Goal: Task Accomplishment & Management: Use online tool/utility

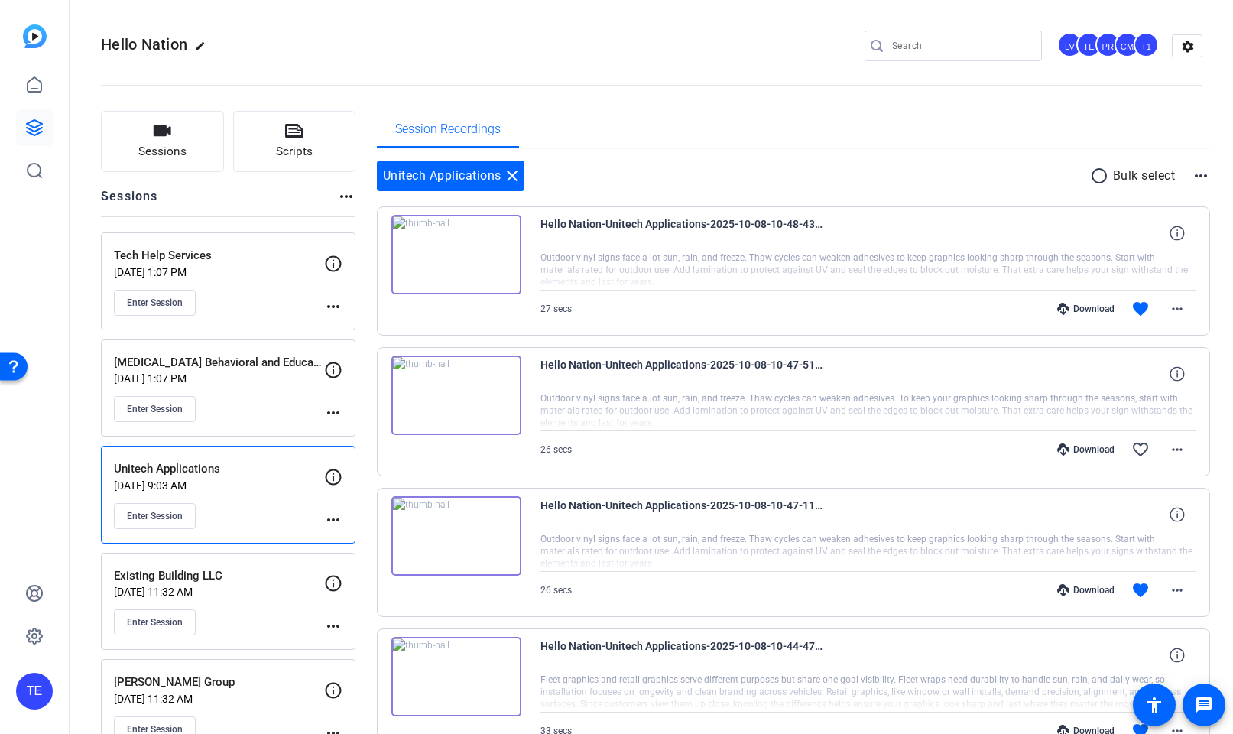
click at [165, 287] on div "Tech Help Services Oct 08, 2025 @ 1:07 PM Enter Session" at bounding box center [219, 281] width 210 height 69
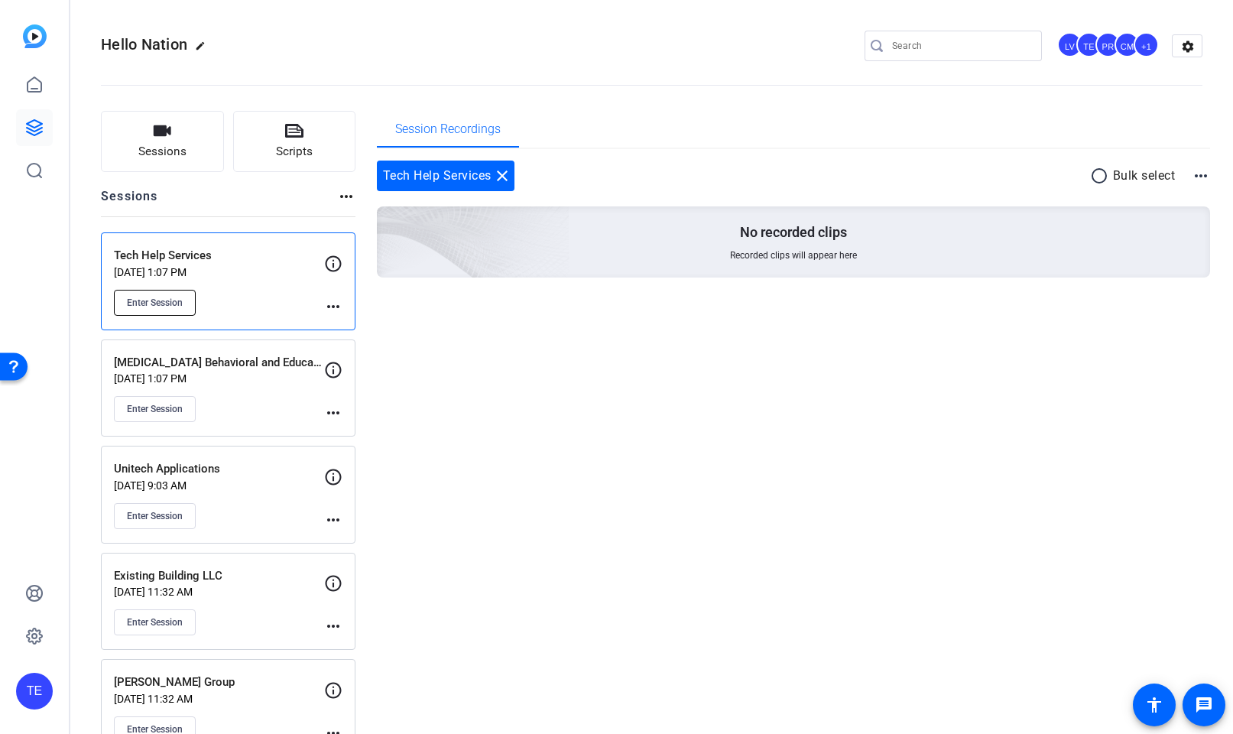
click at [170, 293] on button "Enter Session" at bounding box center [155, 303] width 82 height 26
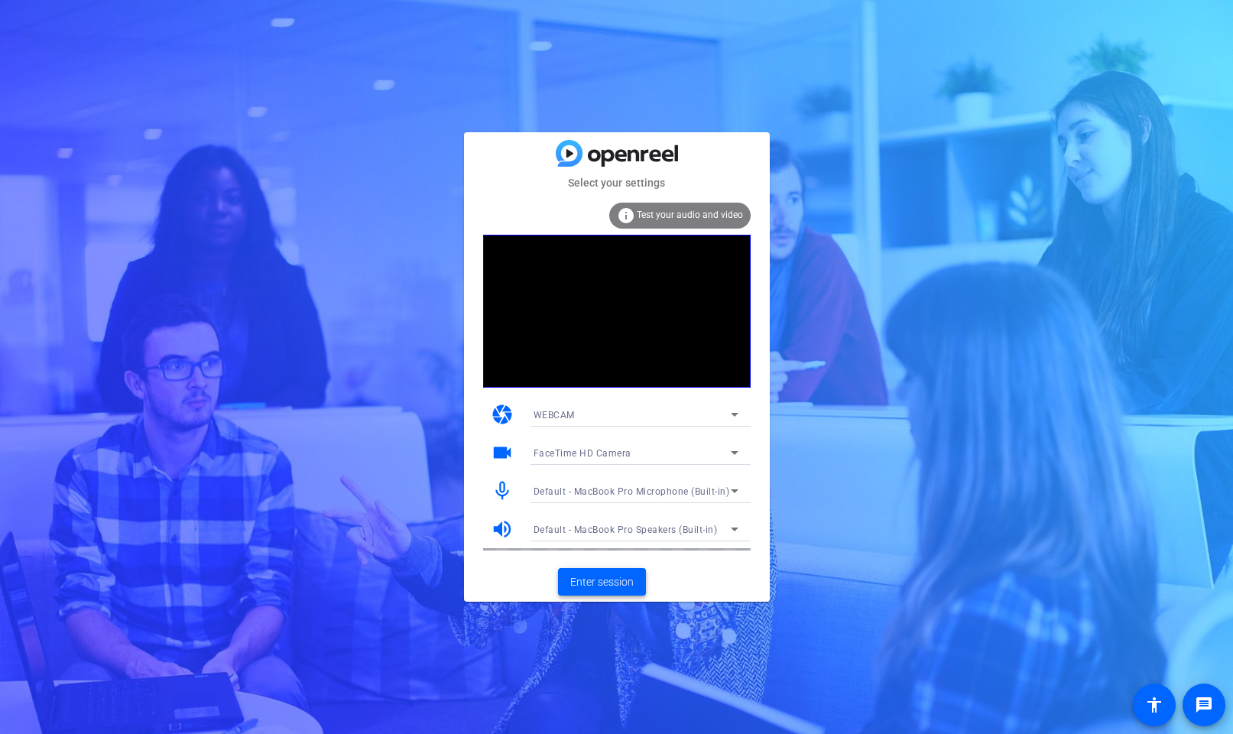
click at [612, 586] on span "Enter session" at bounding box center [601, 582] width 63 height 16
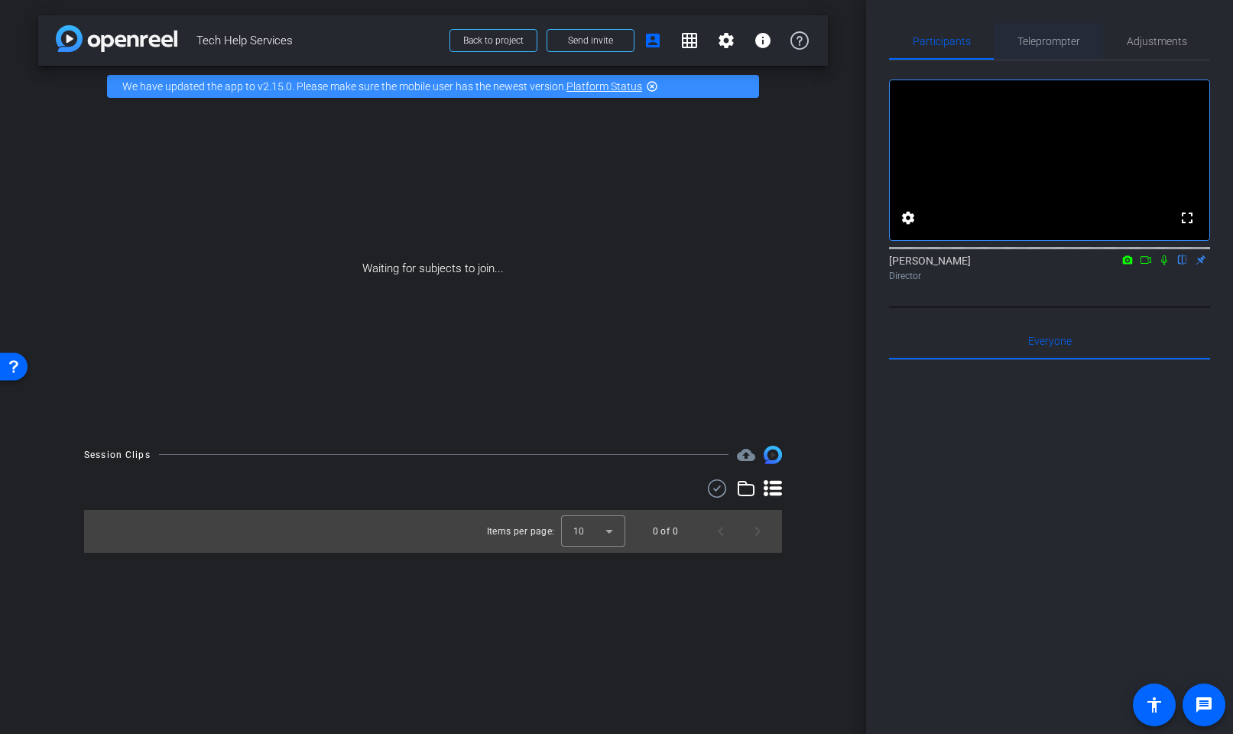
click at [1022, 49] on span "Teleprompter" at bounding box center [1049, 41] width 63 height 37
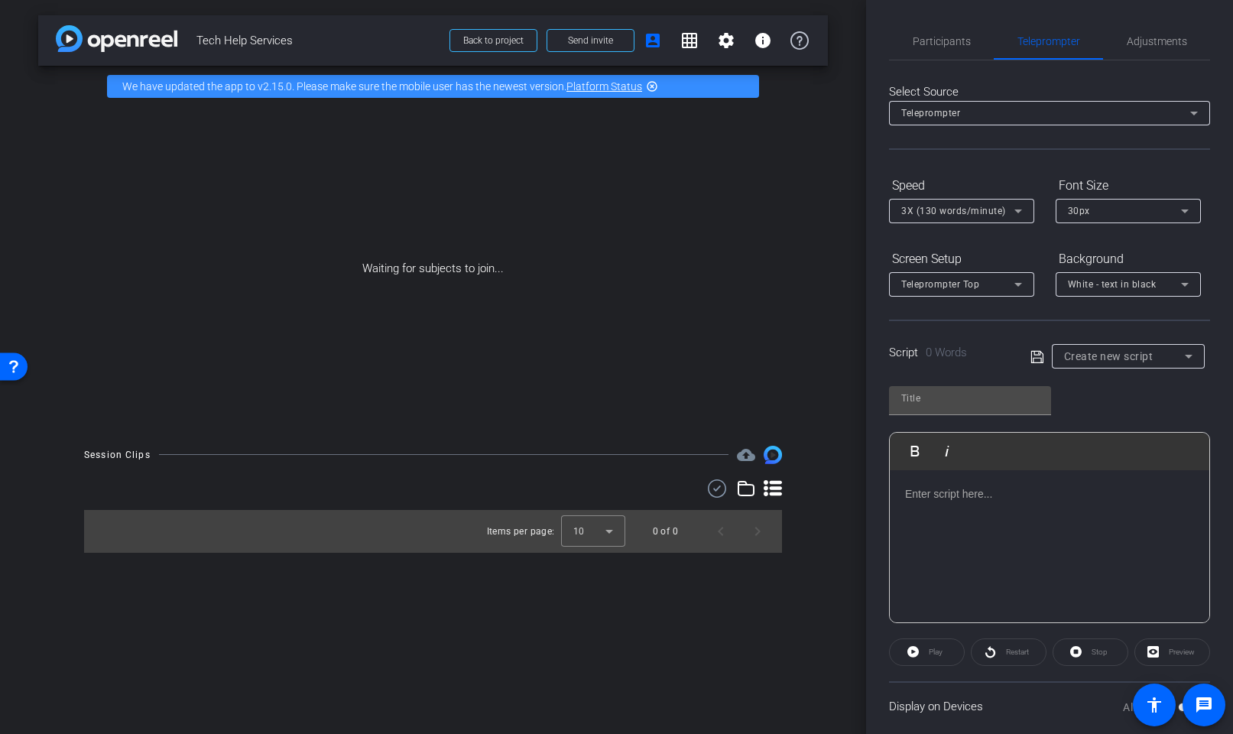
click at [971, 508] on div at bounding box center [1050, 546] width 320 height 153
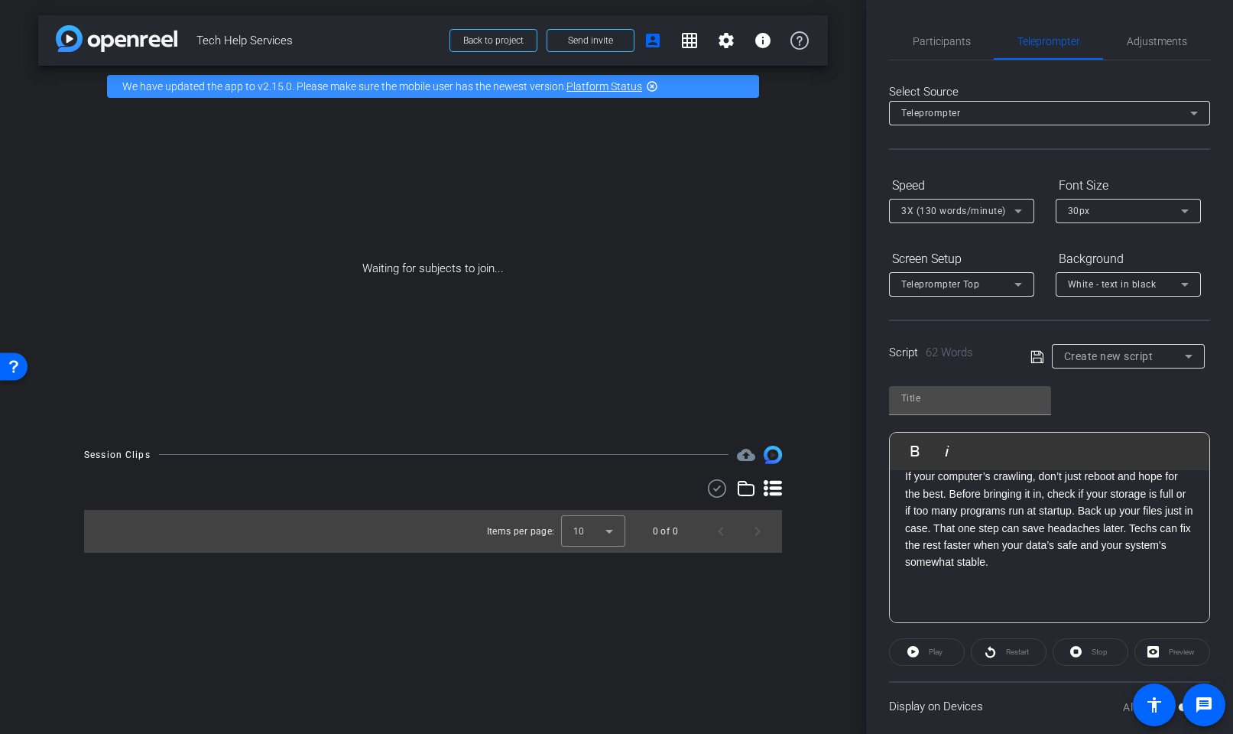
scroll to position [119, 0]
click at [966, 385] on div "Play Play from this location Play Selected Play and display the selected text o…" at bounding box center [1049, 499] width 321 height 249
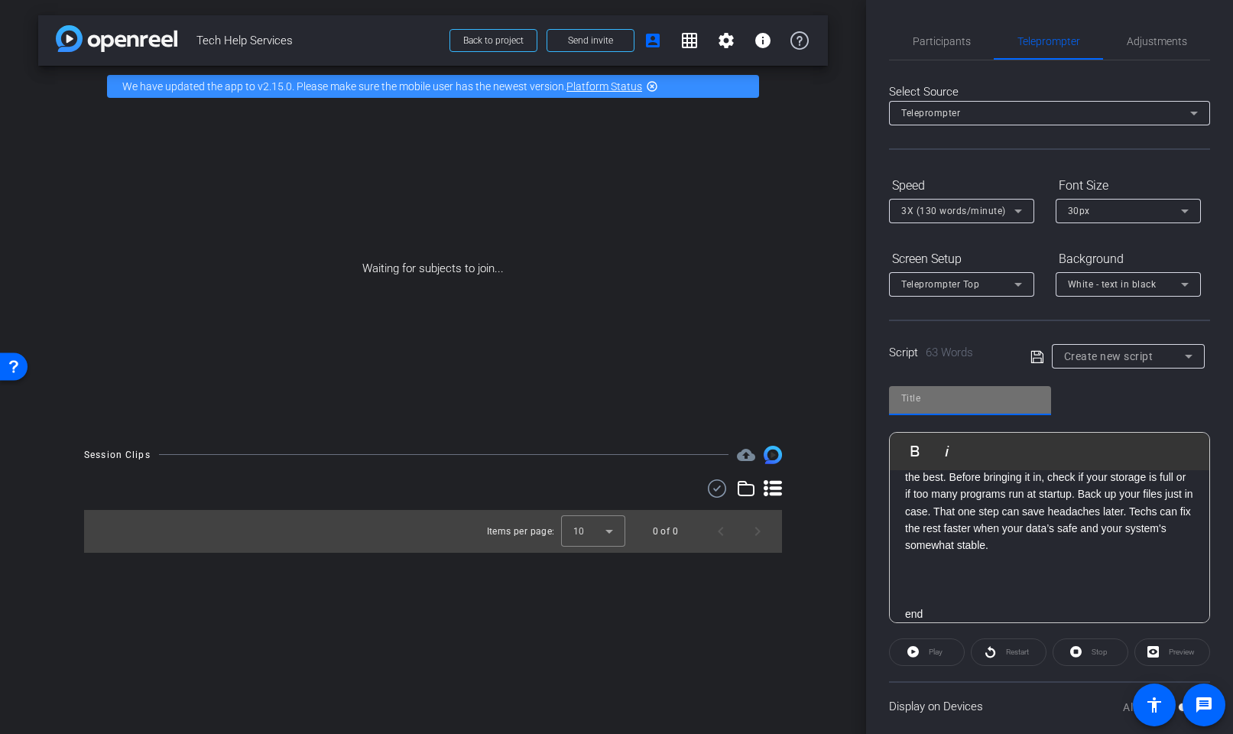
click at [964, 393] on input "text" at bounding box center [970, 398] width 138 height 18
type input "tech"
click at [1045, 358] on span at bounding box center [1041, 356] width 21 height 14
click at [1029, 354] on div "Script 63 Words Create new script" at bounding box center [1049, 344] width 321 height 49
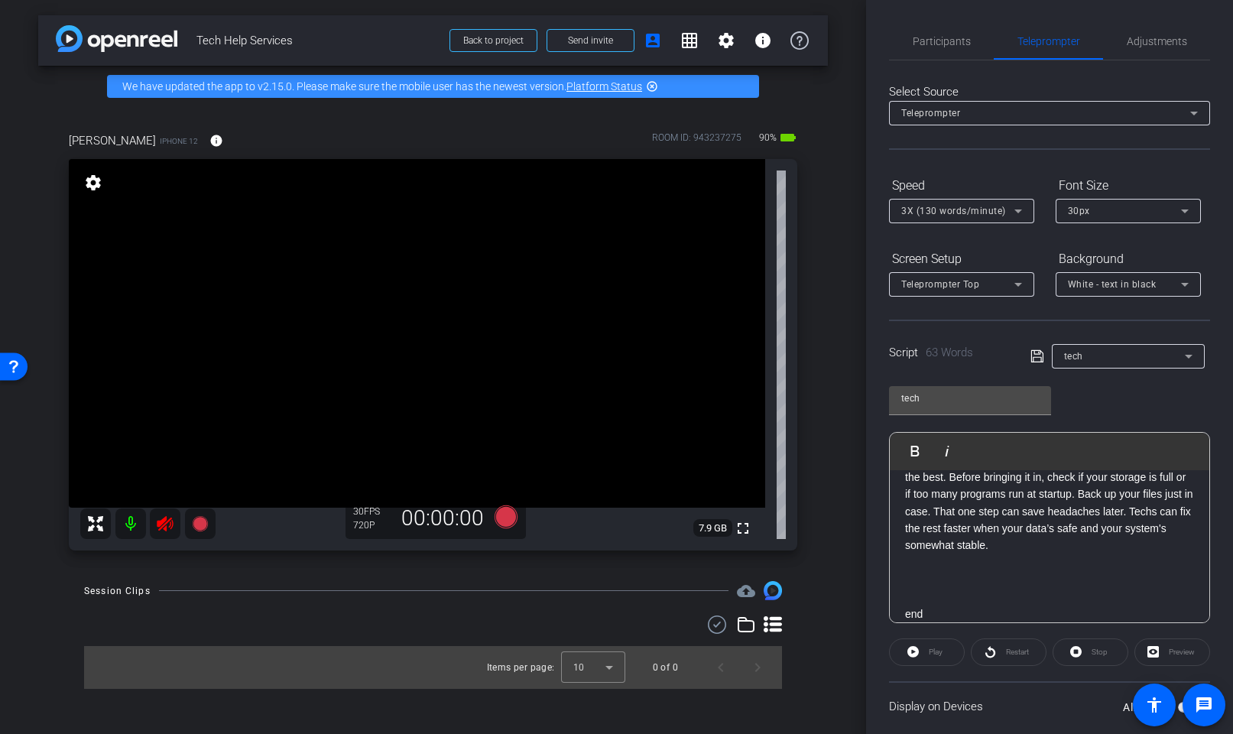
click at [157, 532] on icon at bounding box center [165, 524] width 18 height 18
click at [1158, 48] on span "Adjustments" at bounding box center [1157, 41] width 60 height 37
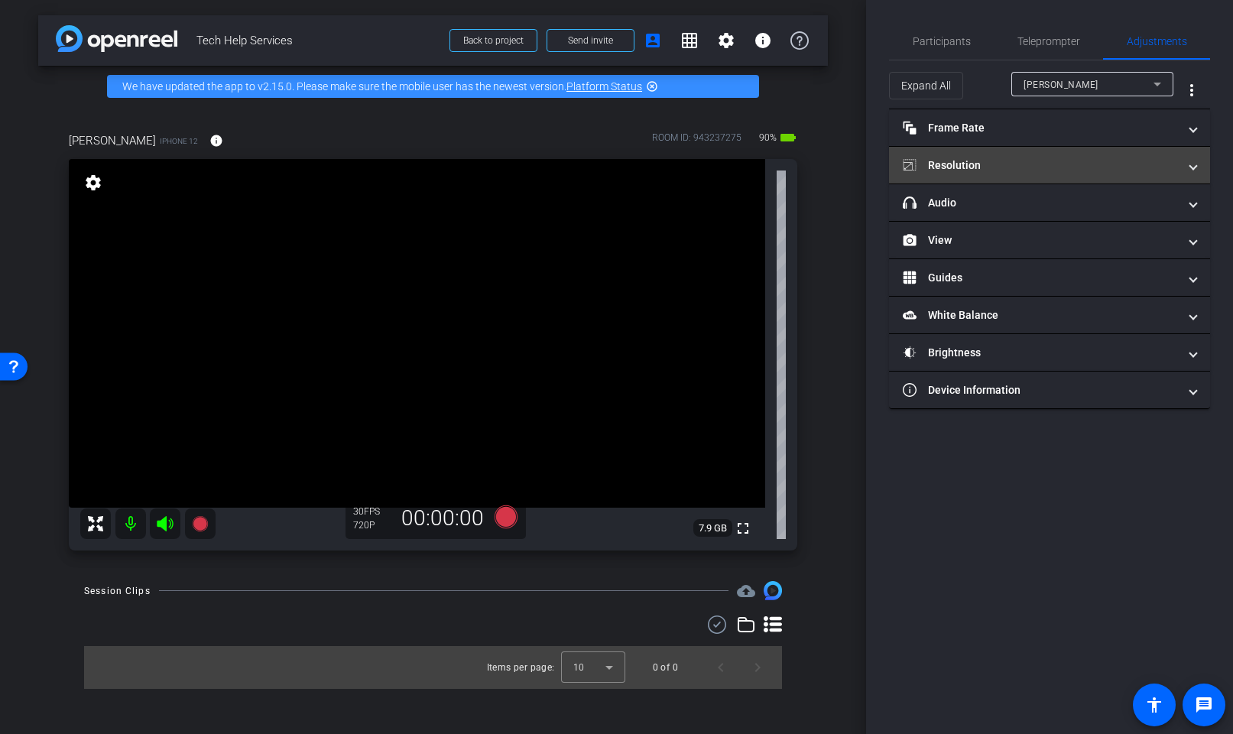
click at [1017, 172] on mat-panel-title "Resolution" at bounding box center [1040, 166] width 275 height 16
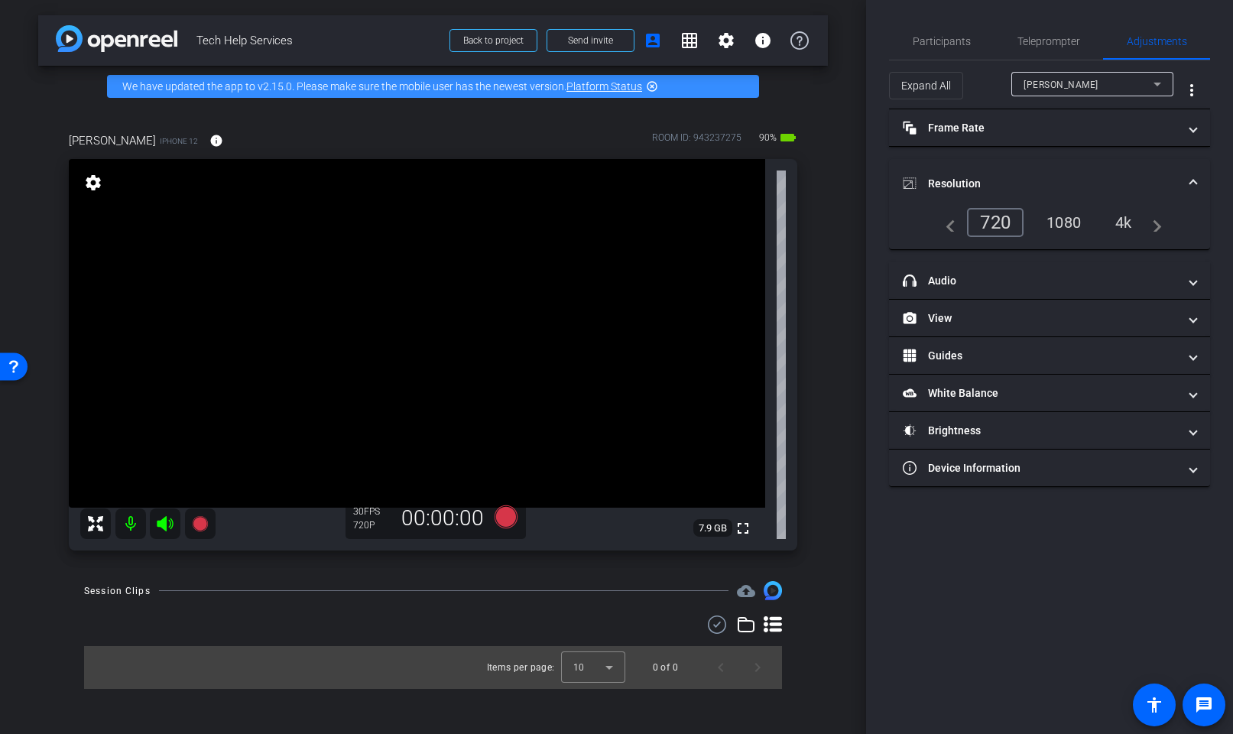
click at [1131, 224] on div "4k" at bounding box center [1124, 223] width 40 height 26
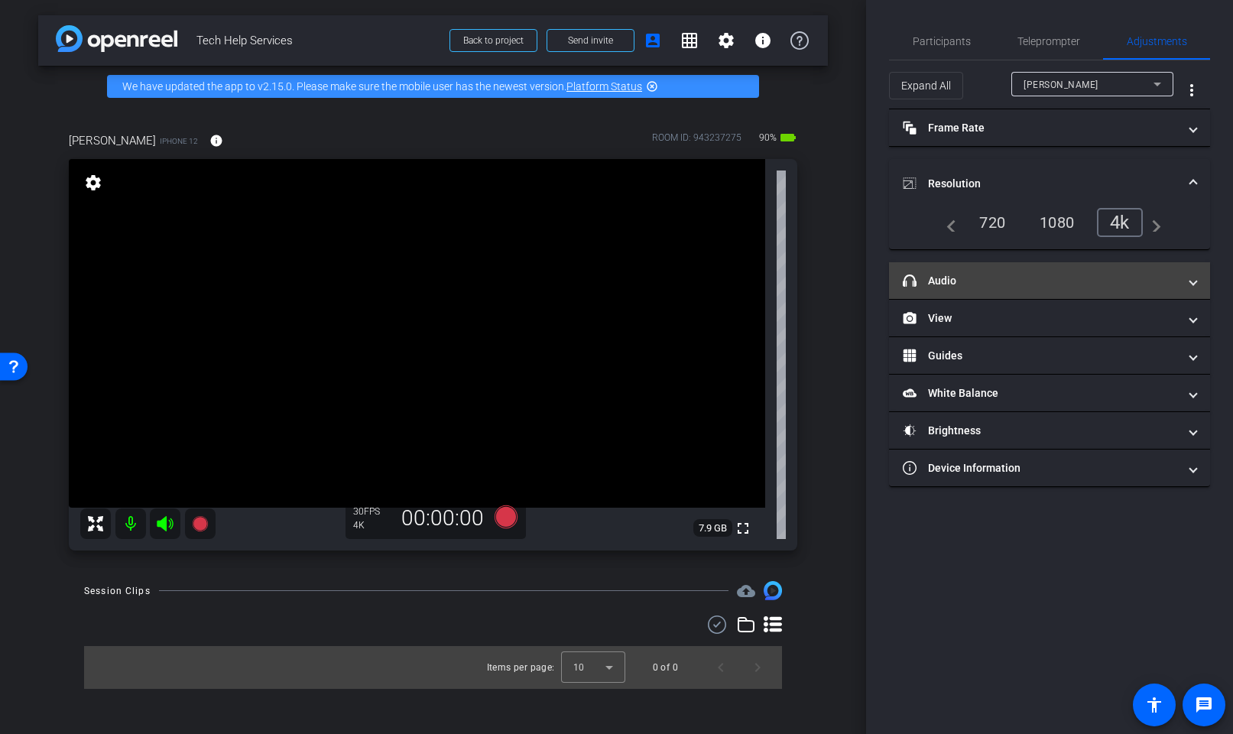
click at [1027, 288] on mat-expansion-panel-header "headphone icon Audio" at bounding box center [1049, 280] width 321 height 37
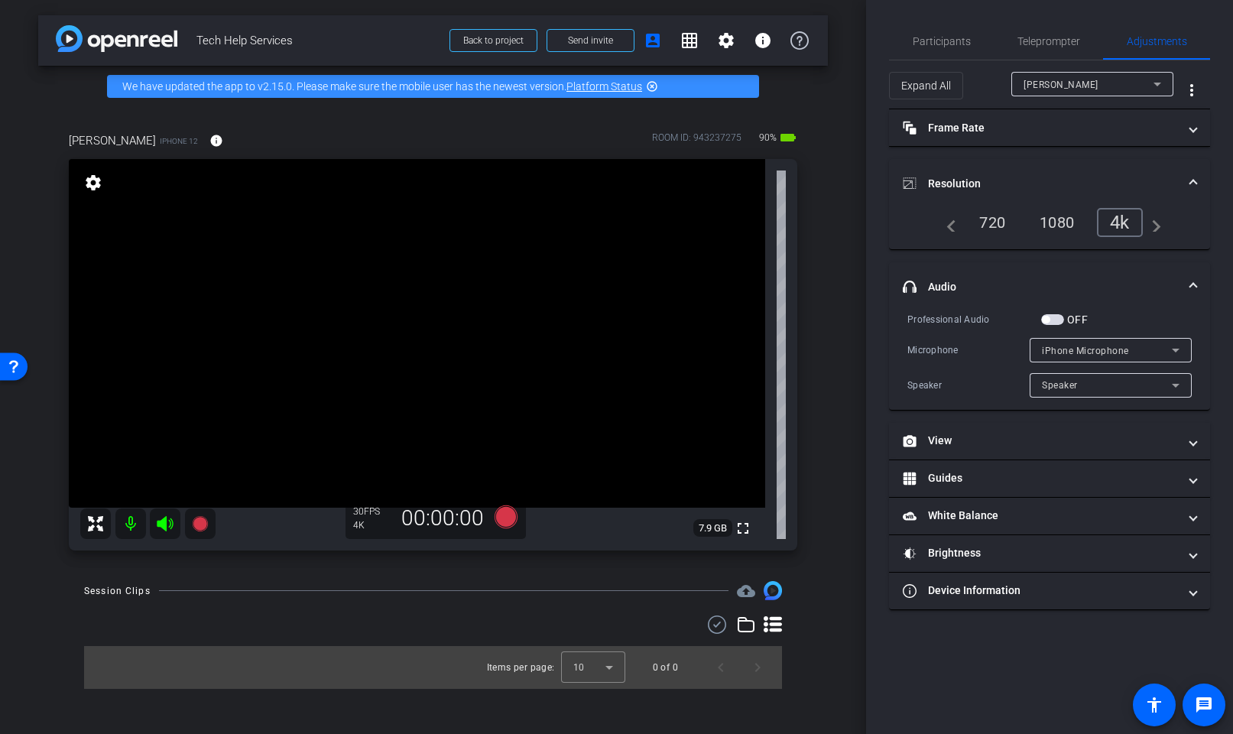
click at [1057, 320] on span "button" at bounding box center [1052, 319] width 23 height 11
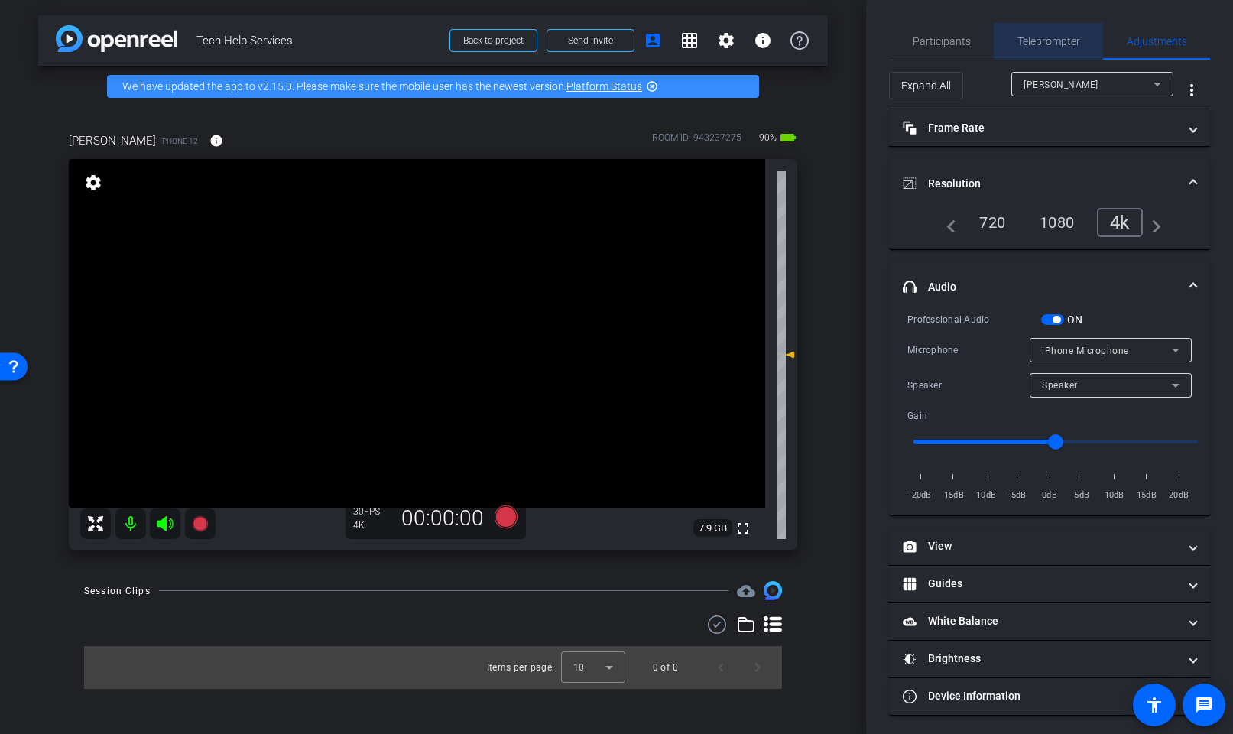
click at [1060, 36] on span "Teleprompter" at bounding box center [1049, 41] width 63 height 11
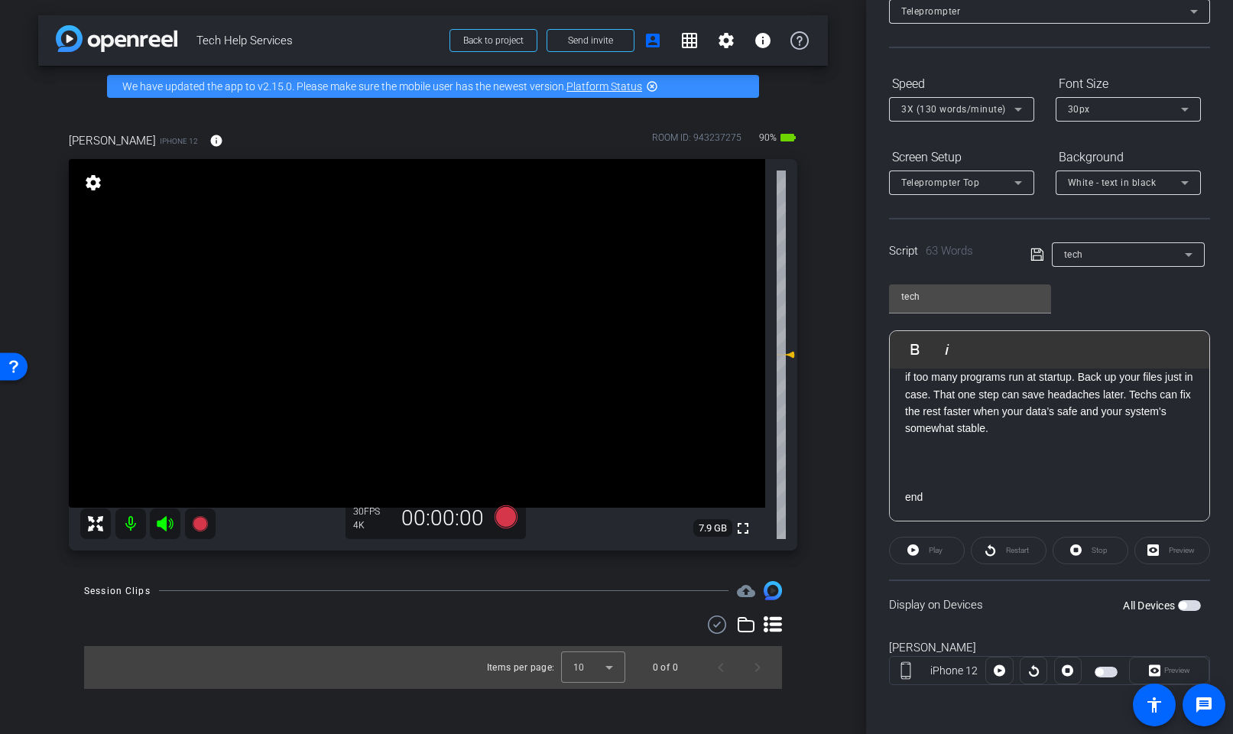
scroll to position [99, 0]
click at [932, 107] on span "3X (130 words/minute)" at bounding box center [953, 111] width 105 height 11
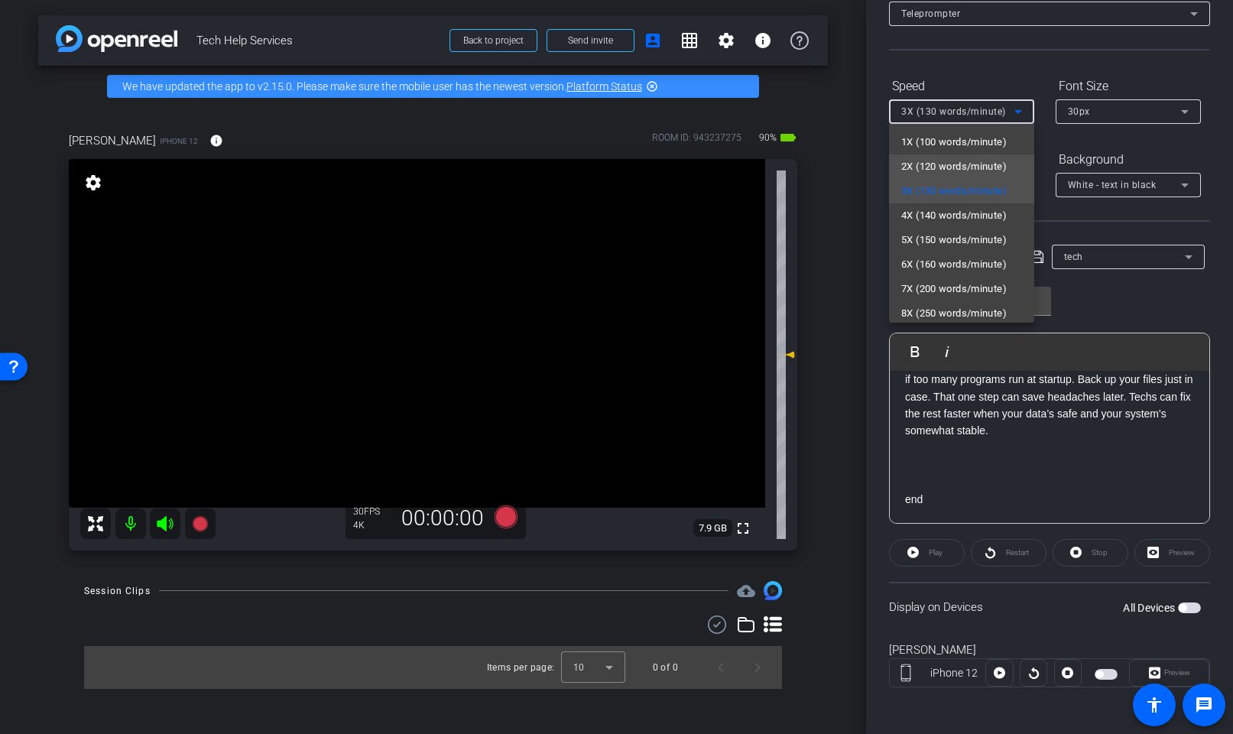
click at [938, 164] on span "2X (120 words/minute)" at bounding box center [954, 167] width 106 height 18
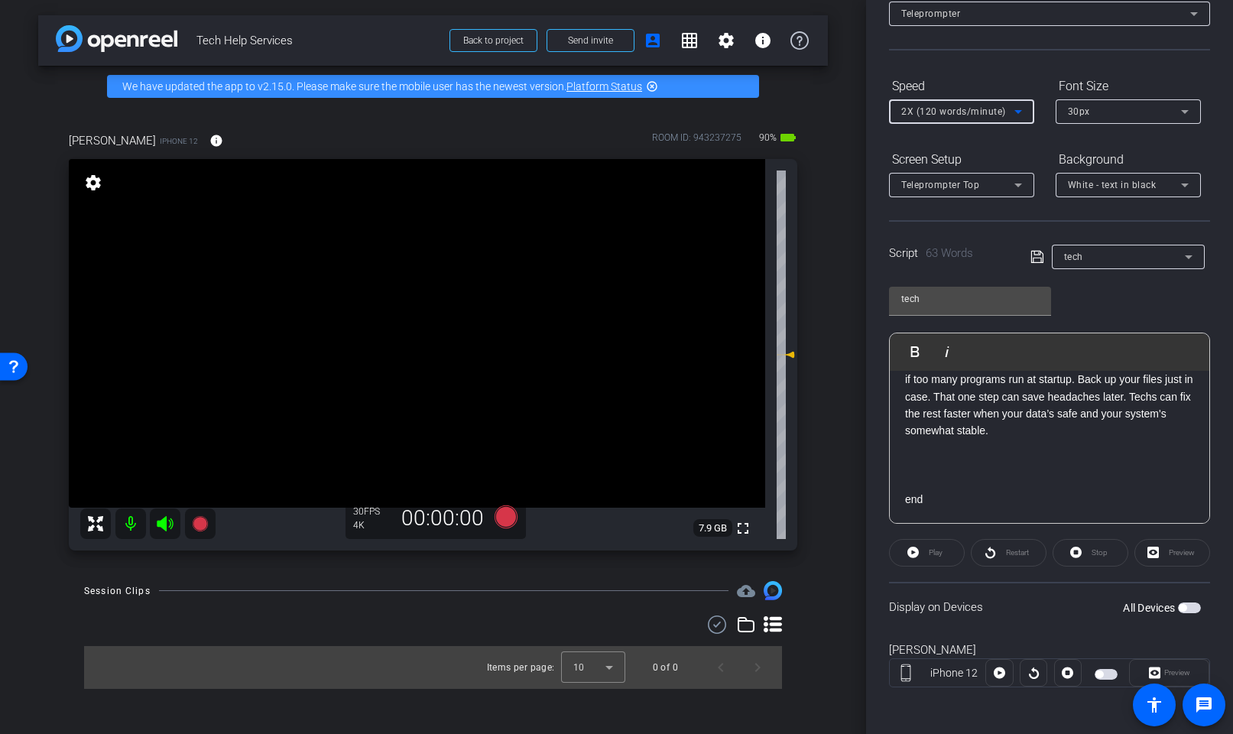
click at [1187, 606] on span "button" at bounding box center [1189, 608] width 23 height 11
click at [918, 547] on icon at bounding box center [913, 552] width 11 height 19
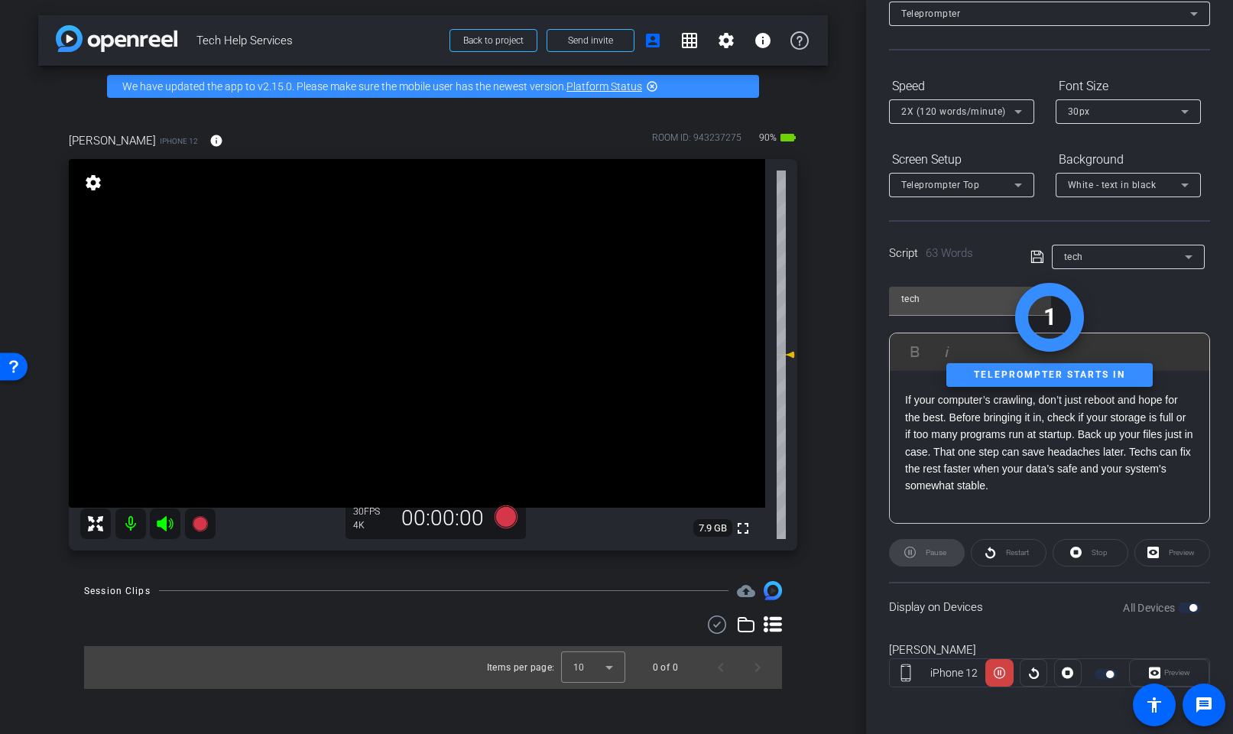
scroll to position [85, 0]
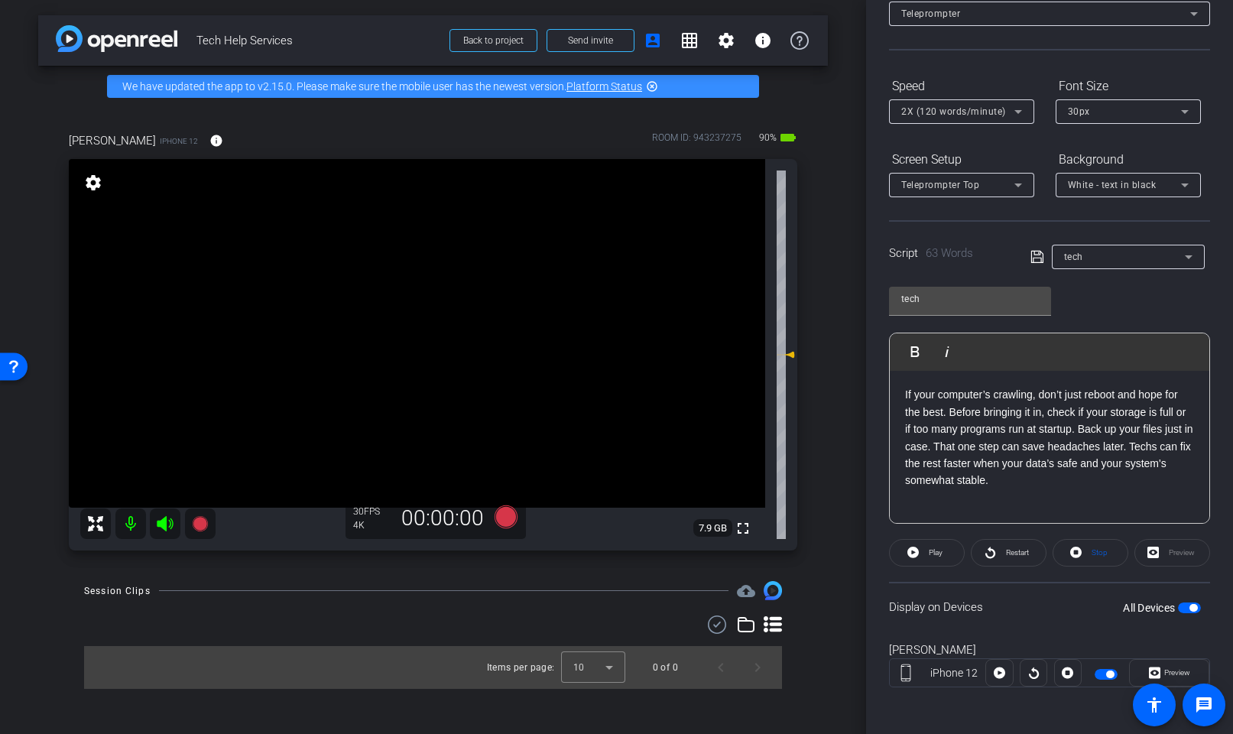
click at [1184, 606] on span "button" at bounding box center [1189, 608] width 23 height 11
click at [508, 514] on icon at bounding box center [505, 516] width 23 height 23
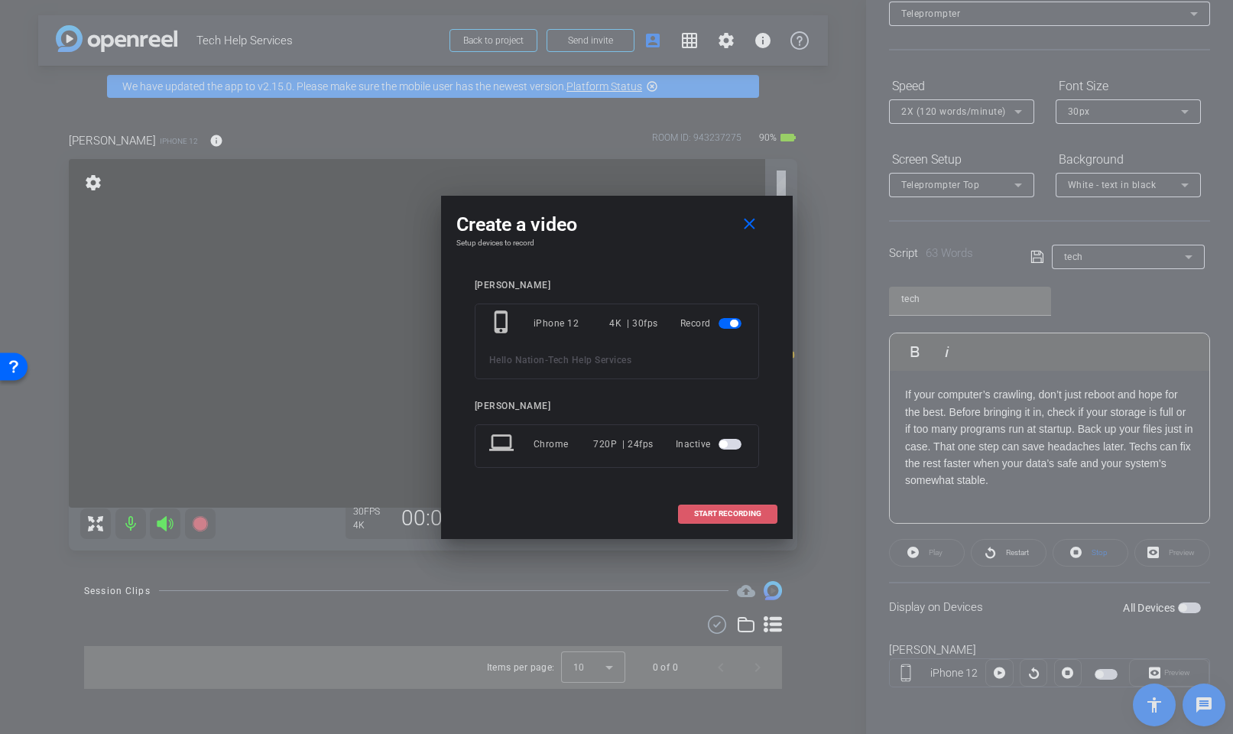
click at [726, 511] on span "START RECORDING" at bounding box center [727, 514] width 67 height 8
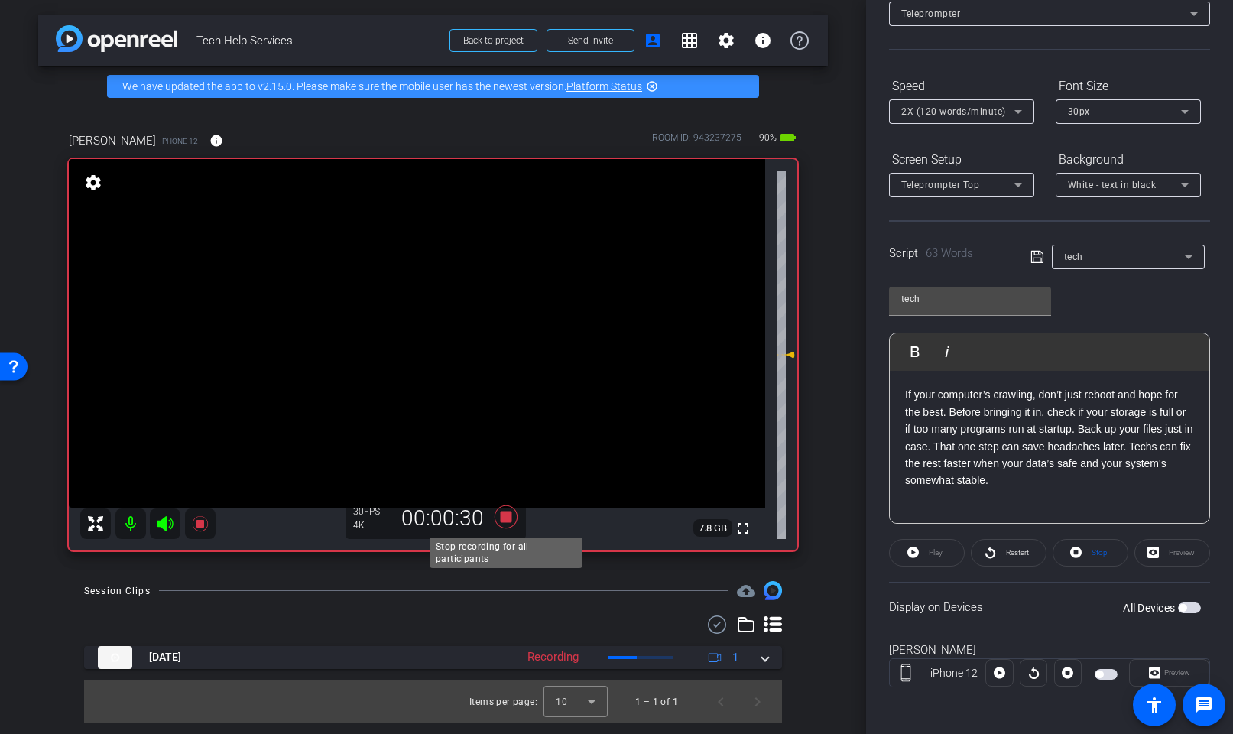
click at [505, 521] on icon at bounding box center [505, 516] width 23 height 23
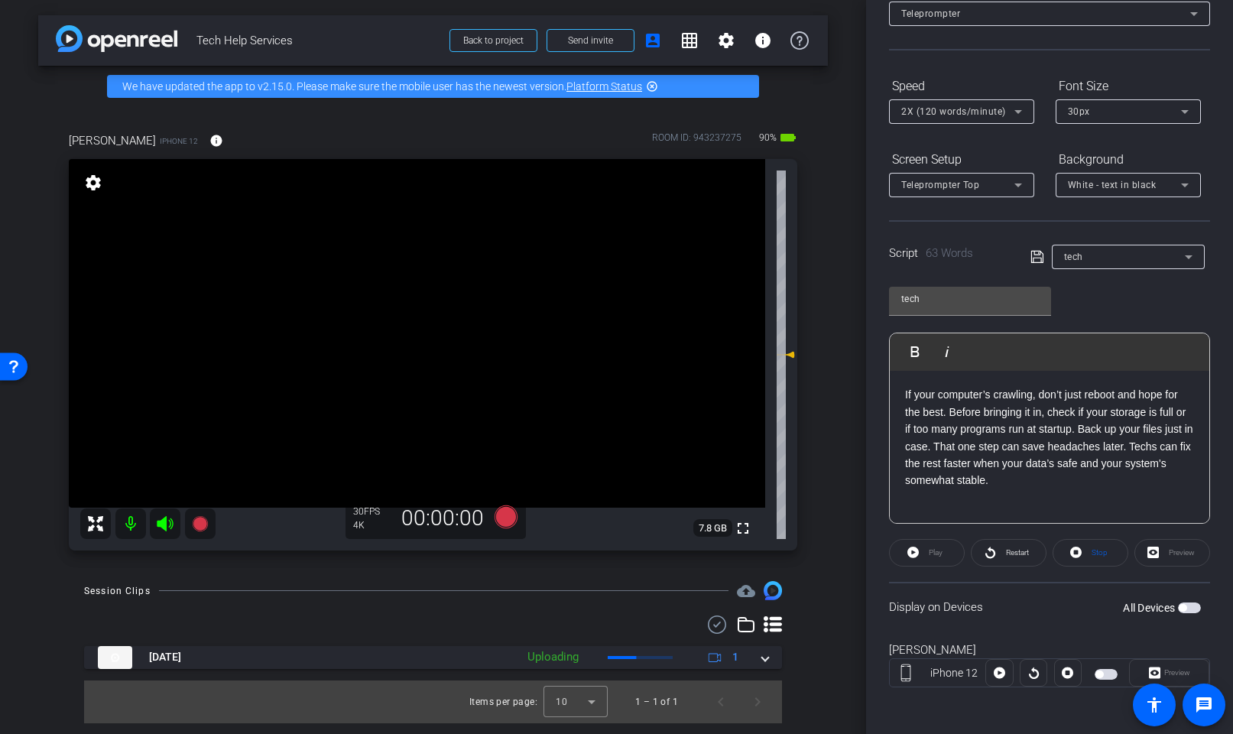
click at [158, 521] on icon at bounding box center [165, 523] width 16 height 15
click at [519, 523] on icon at bounding box center [506, 517] width 37 height 28
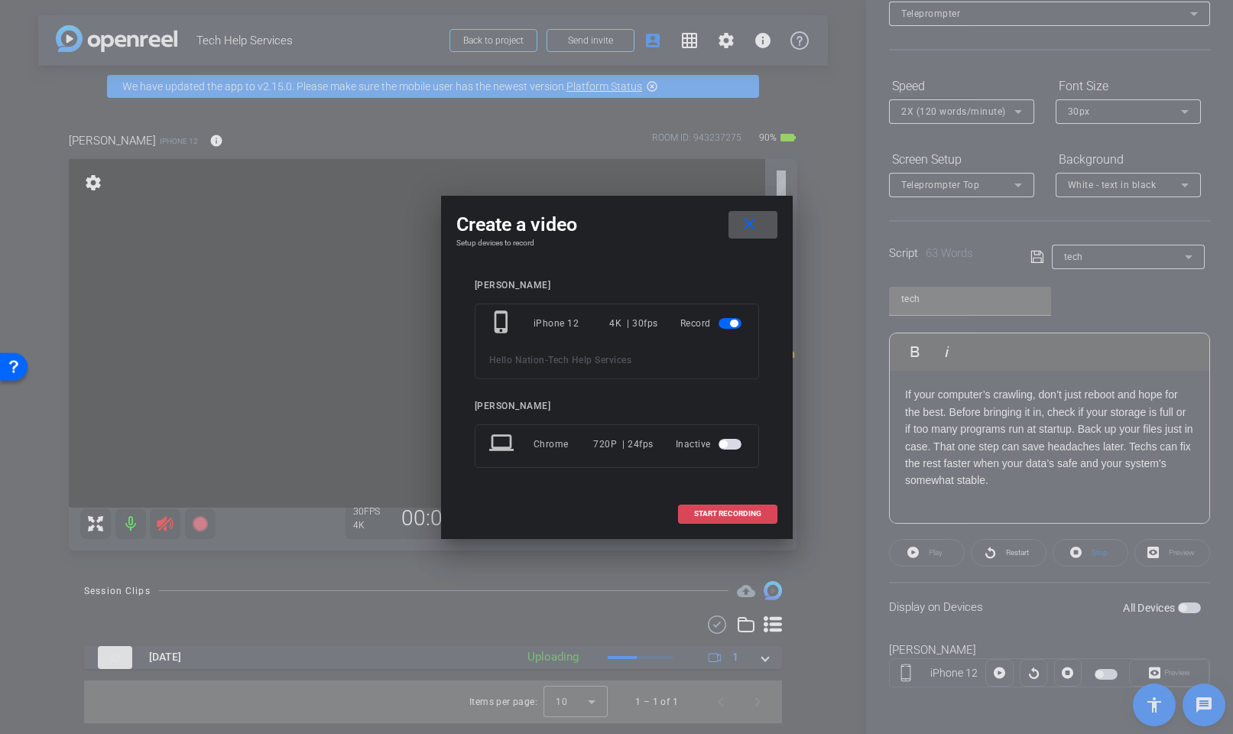
click at [765, 512] on span at bounding box center [728, 513] width 98 height 37
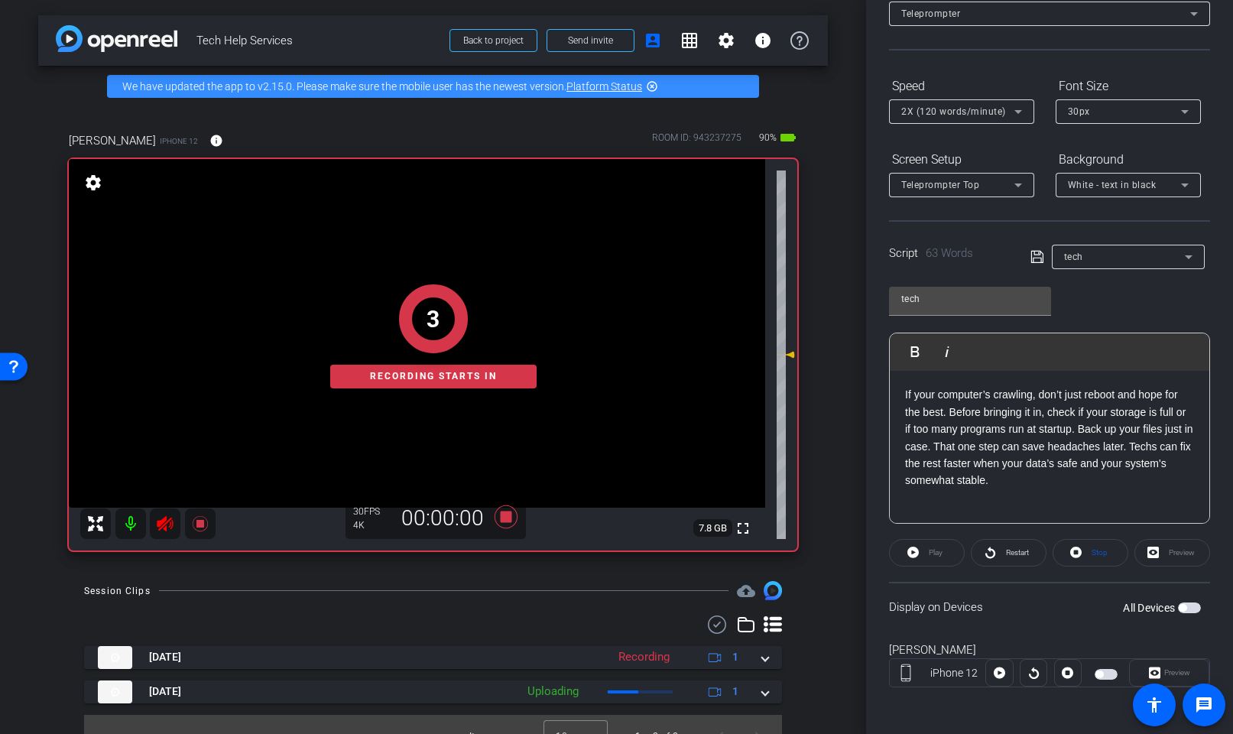
click at [1187, 608] on span "button" at bounding box center [1183, 608] width 8 height 8
click at [1014, 553] on span "Restart" at bounding box center [1017, 552] width 23 height 8
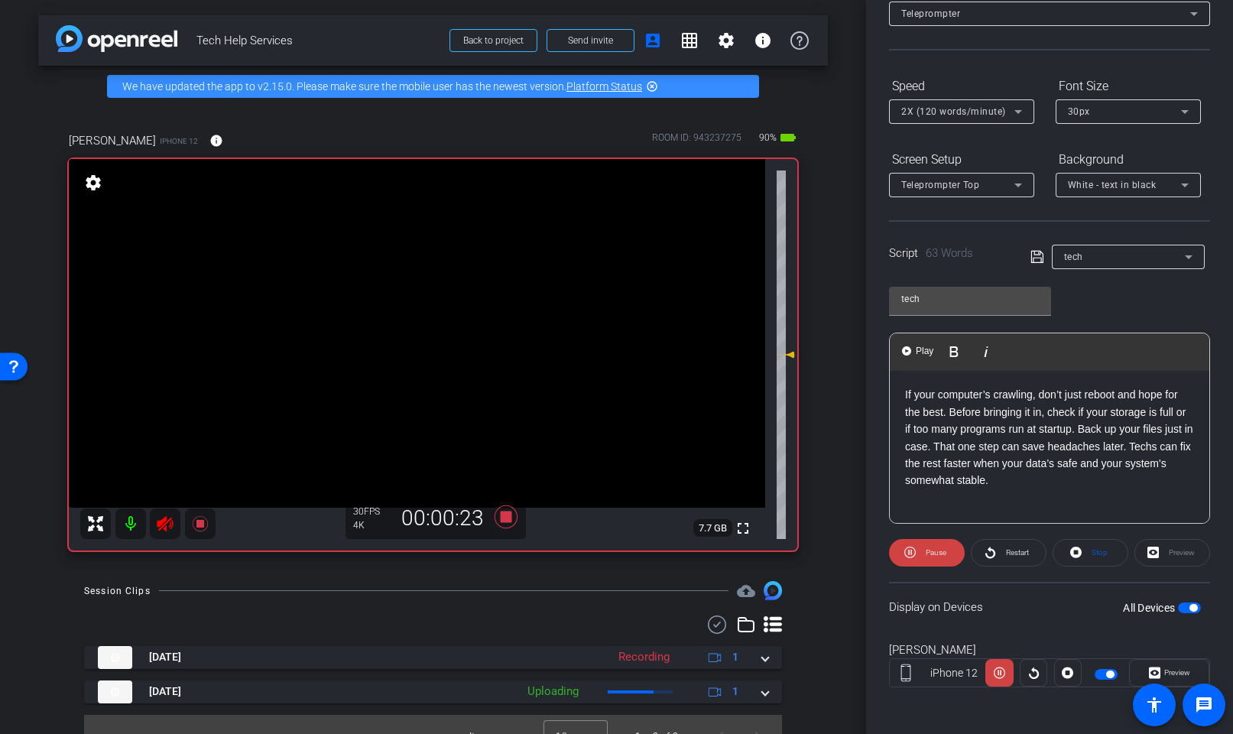
click at [959, 470] on p "If your computer’s crawling, don’t just reboot and hope for the best. Before br…" at bounding box center [1049, 437] width 289 height 102
click at [173, 522] on icon at bounding box center [165, 523] width 16 height 15
click at [953, 469] on p "If your computer’s crawling, don’t just reboot and hope for the best. Before br…" at bounding box center [1049, 437] width 289 height 102
click at [159, 522] on icon at bounding box center [165, 523] width 16 height 15
click at [1003, 562] on span "Restart" at bounding box center [1015, 552] width 27 height 21
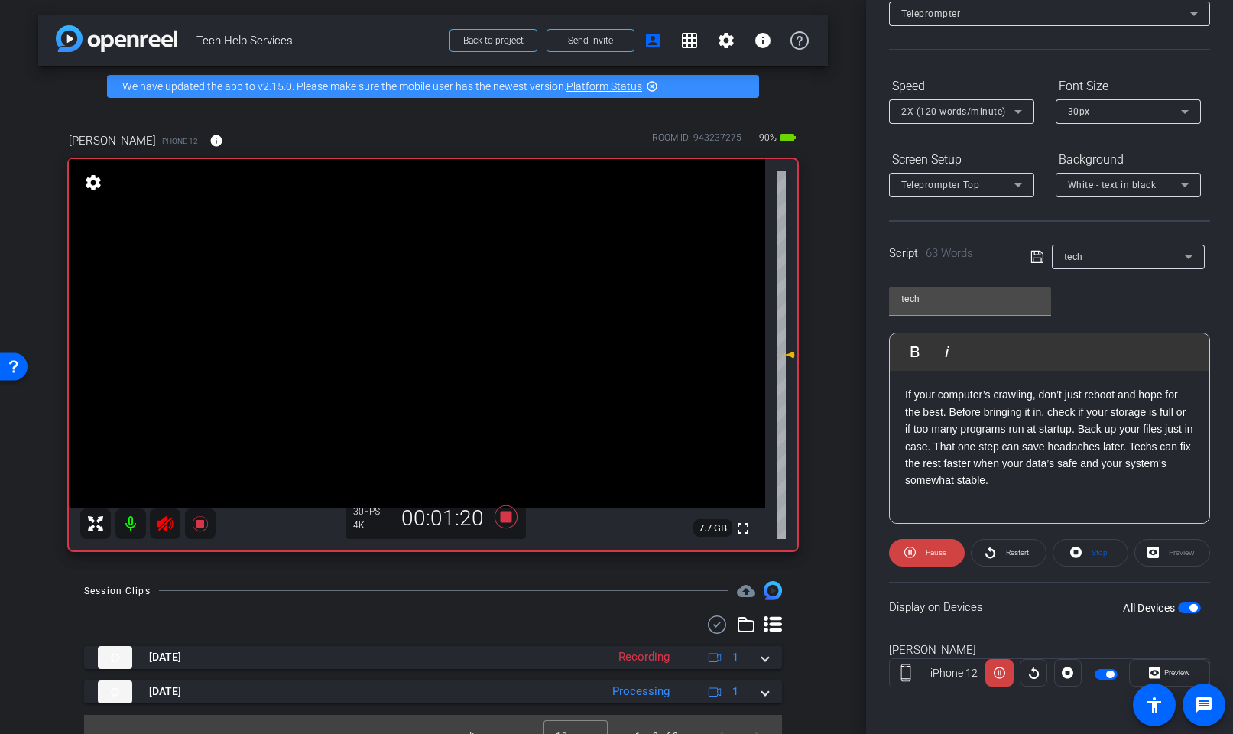
click at [167, 521] on icon at bounding box center [165, 523] width 16 height 15
click at [207, 523] on icon at bounding box center [200, 524] width 18 height 18
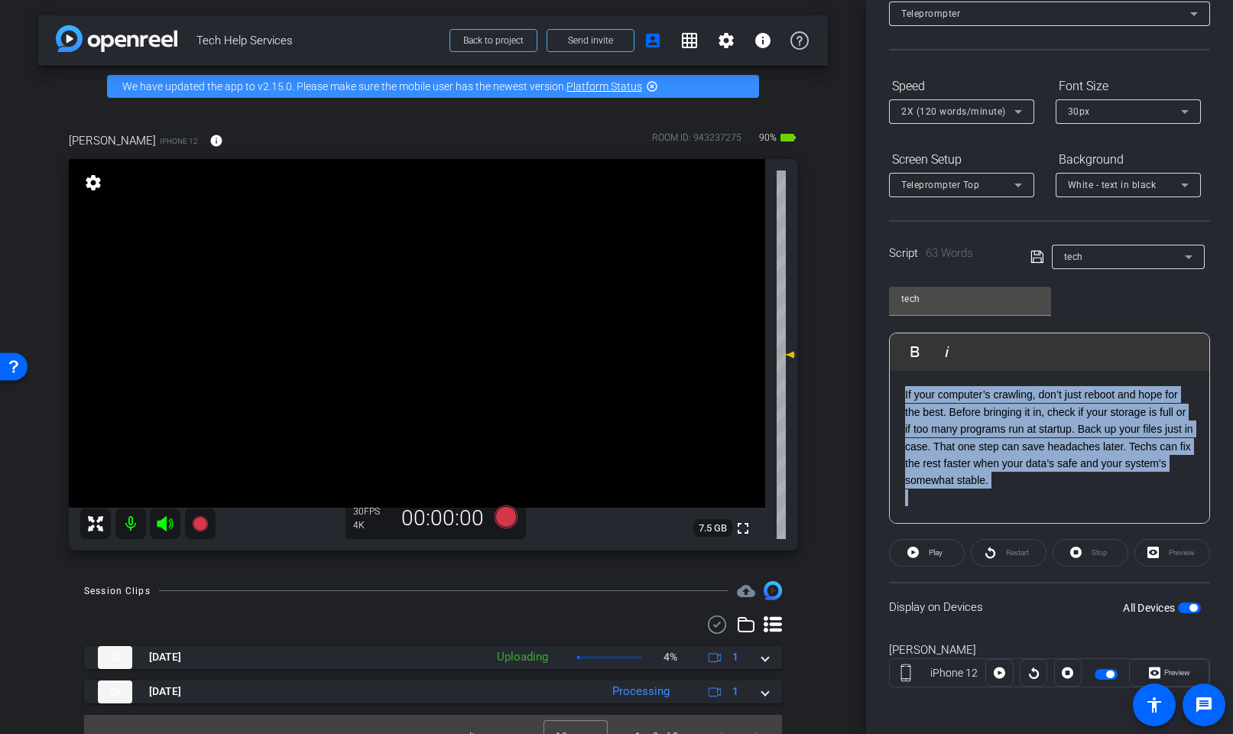
drag, startPoint x: 1005, startPoint y: 490, endPoint x: 896, endPoint y: 398, distance: 142.7
click at [896, 398] on div "3 2 1 If your computer’s crawling, don’t just reboot and hope for the best. Bef…" at bounding box center [1050, 429] width 320 height 287
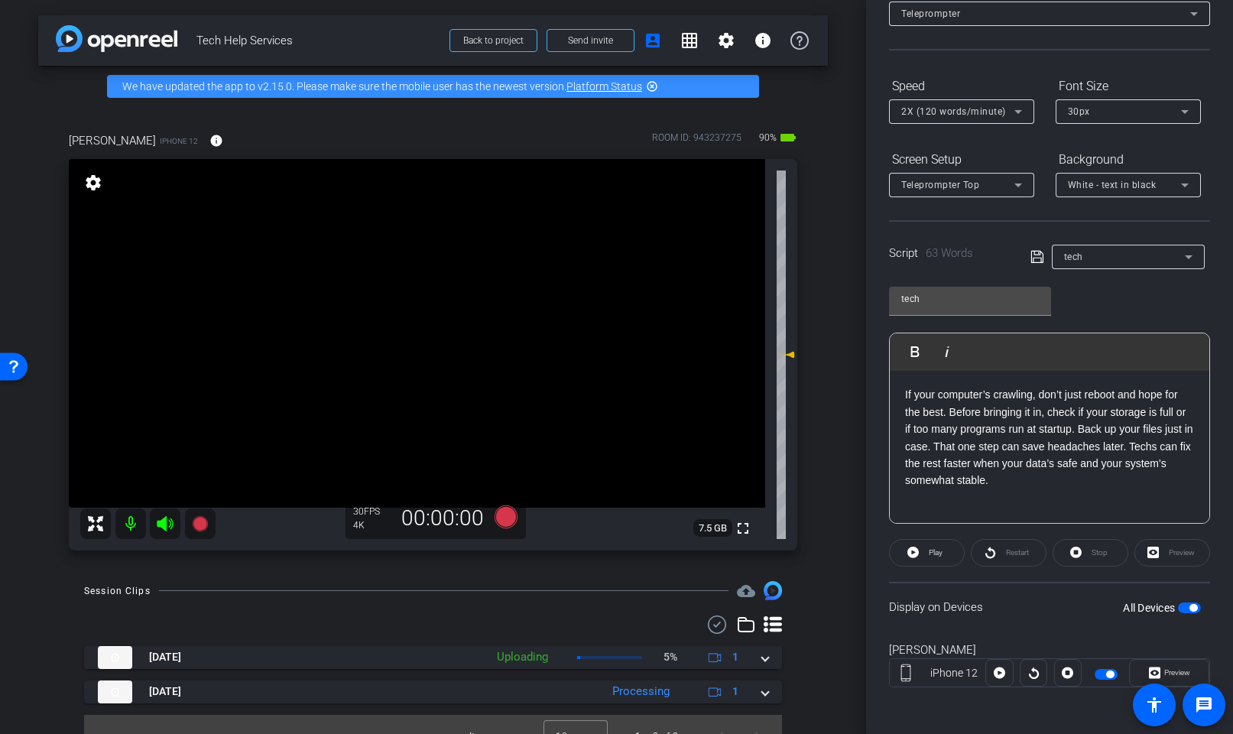
scroll to position [99, 0]
click at [1182, 608] on span "button" at bounding box center [1189, 608] width 23 height 11
click at [1182, 608] on span "button" at bounding box center [1183, 608] width 8 height 8
click at [164, 526] on icon at bounding box center [165, 523] width 16 height 15
click at [502, 515] on icon at bounding box center [505, 516] width 23 height 23
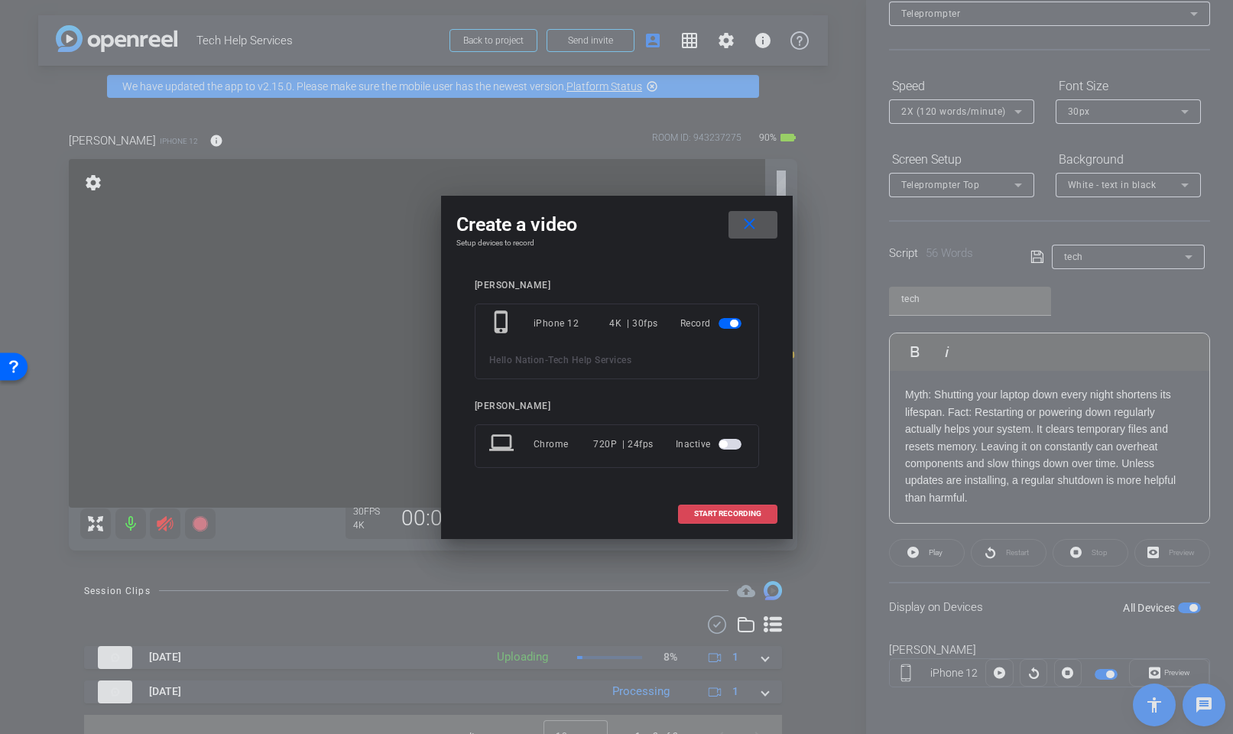
click at [710, 515] on span "START RECORDING" at bounding box center [727, 514] width 67 height 8
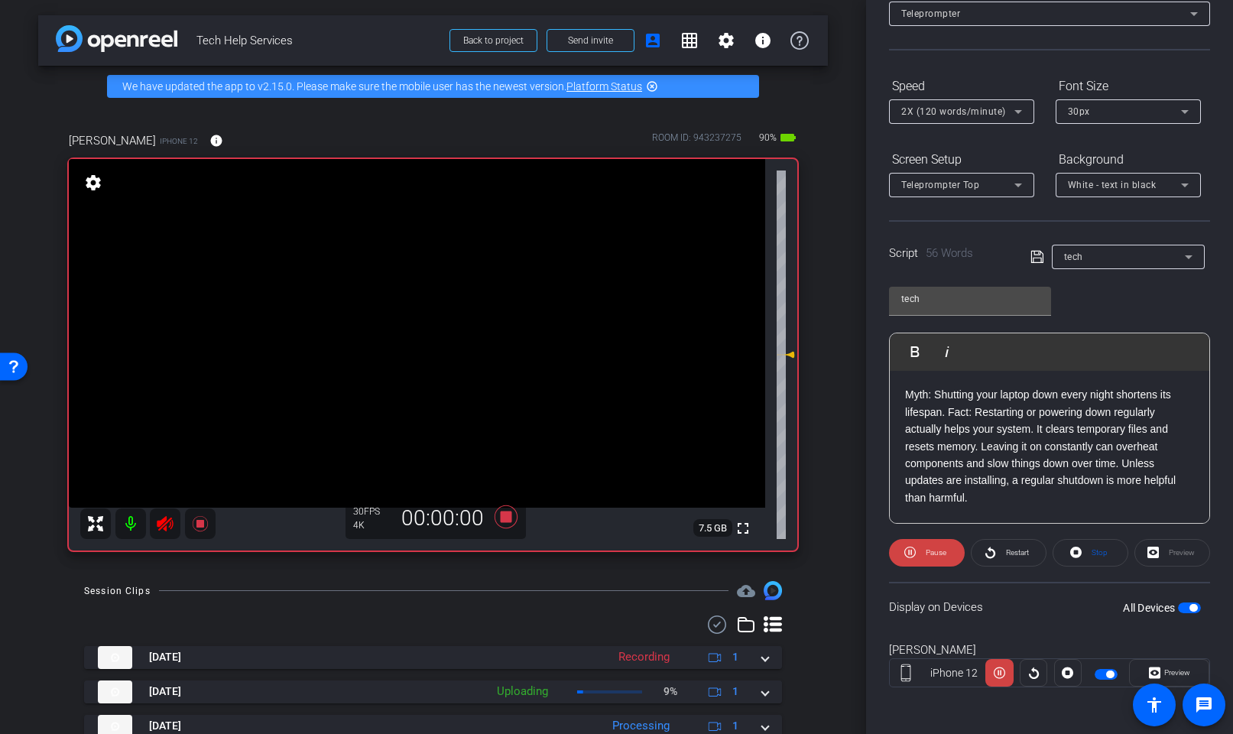
click at [1011, 555] on span "Restart" at bounding box center [1017, 552] width 23 height 8
click at [159, 523] on icon at bounding box center [165, 523] width 16 height 15
click at [165, 525] on icon at bounding box center [165, 523] width 16 height 15
click at [1002, 557] on span "Restart" at bounding box center [1015, 552] width 27 height 21
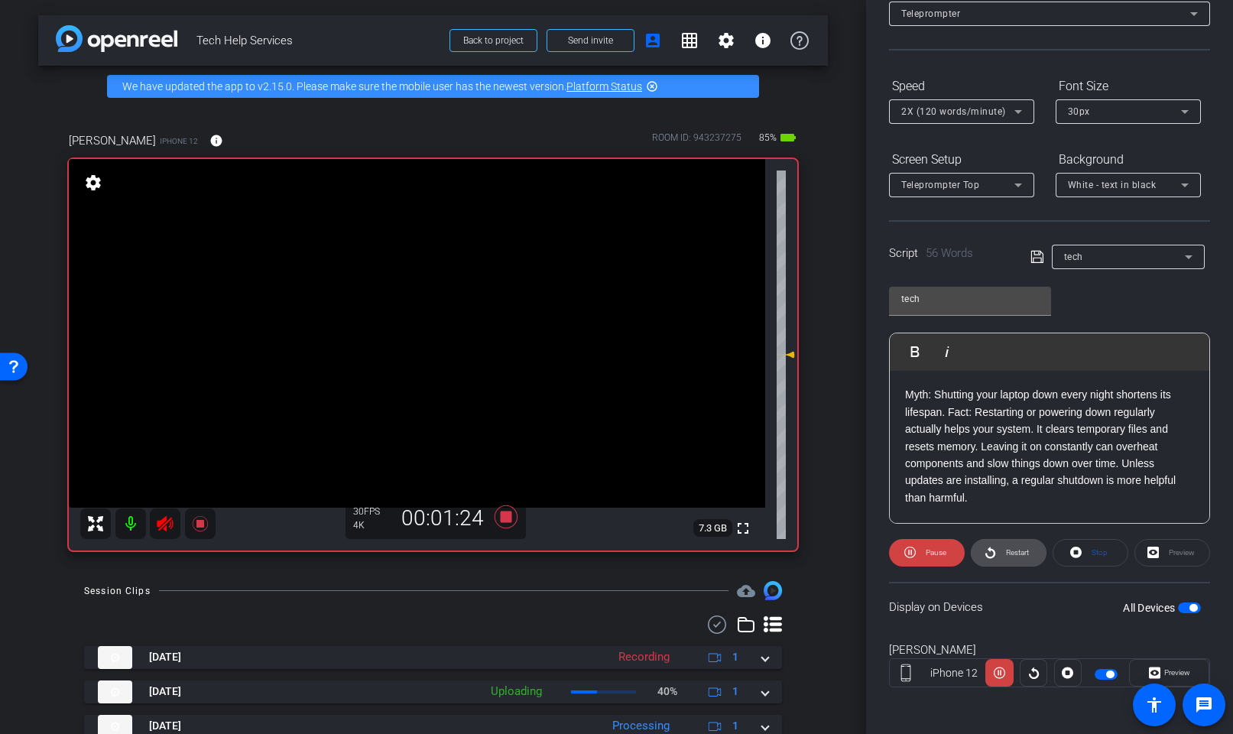
click at [1002, 557] on span "Restart" at bounding box center [1015, 552] width 27 height 21
click at [510, 521] on icon at bounding box center [505, 516] width 23 height 23
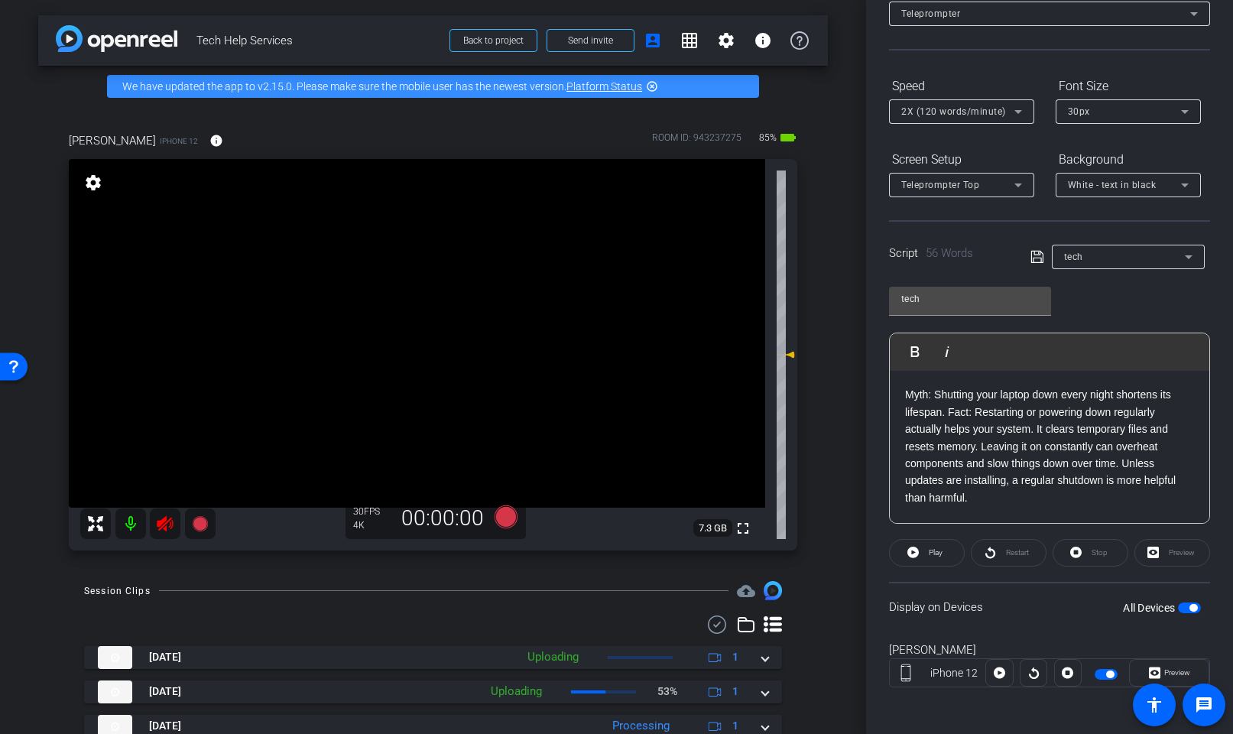
click at [161, 515] on icon at bounding box center [165, 524] width 18 height 18
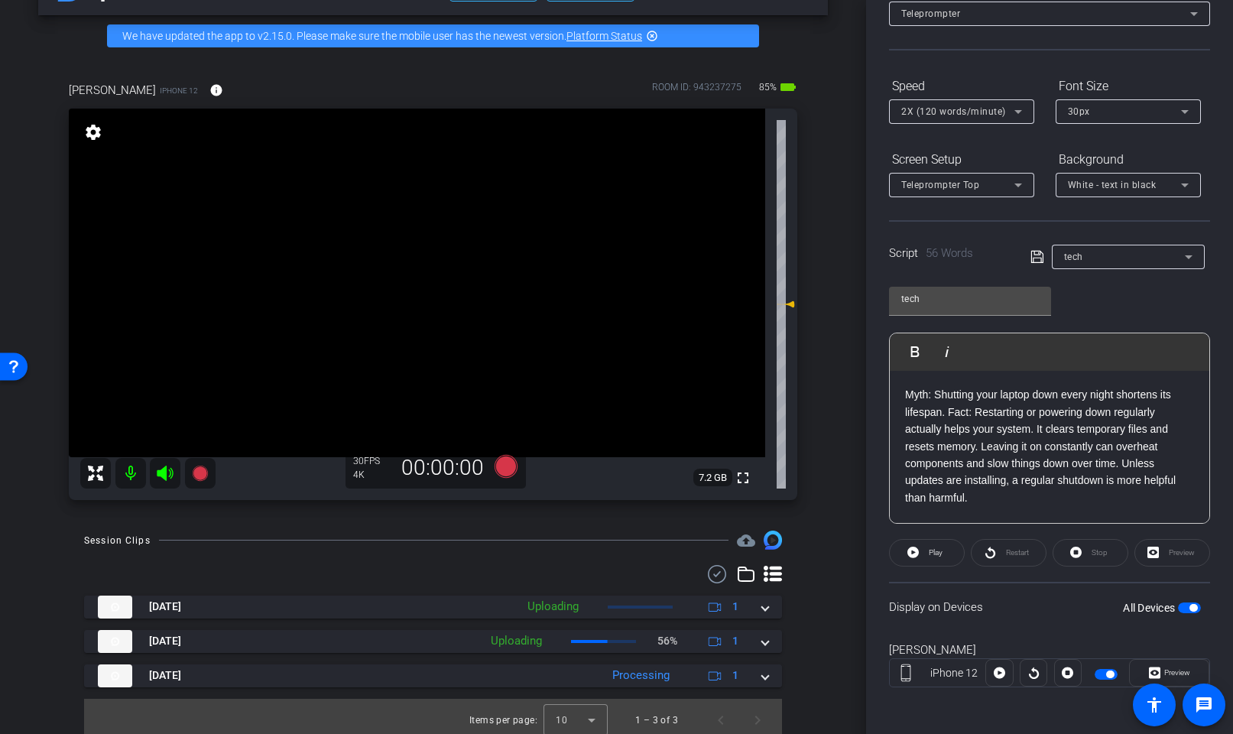
scroll to position [0, 0]
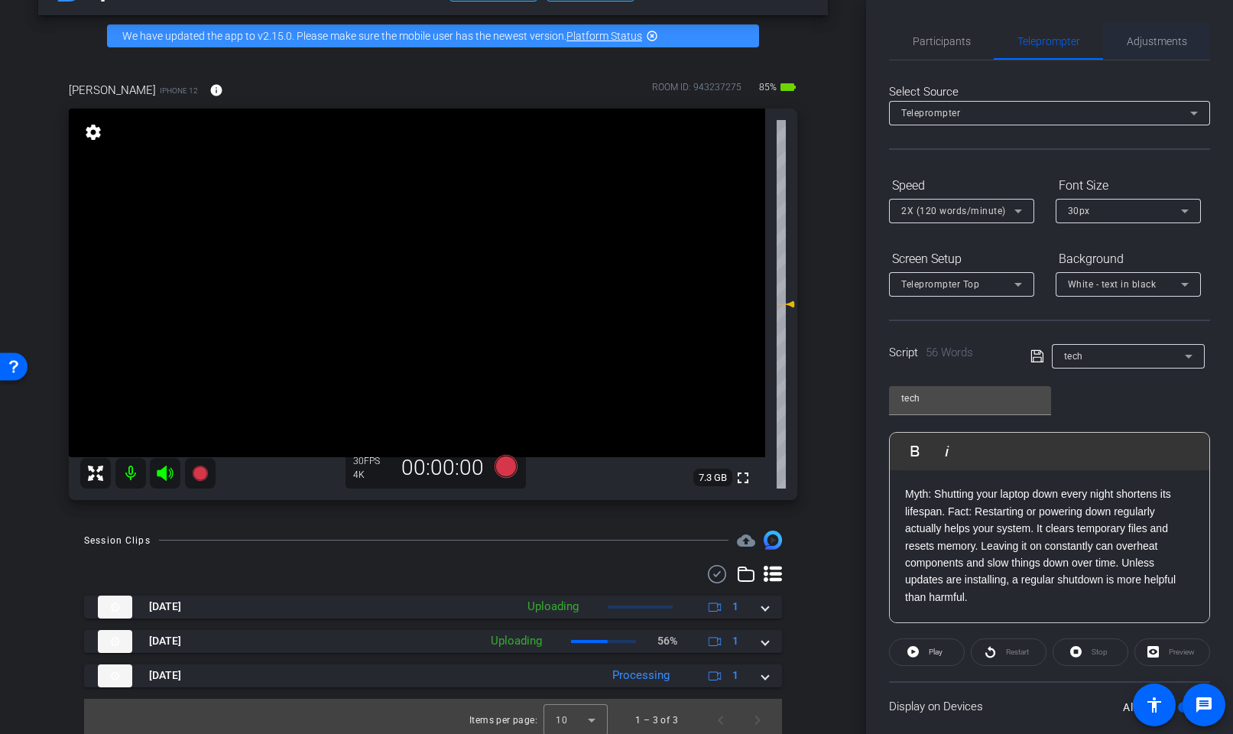
click at [1164, 37] on span "Adjustments" at bounding box center [1157, 41] width 60 height 11
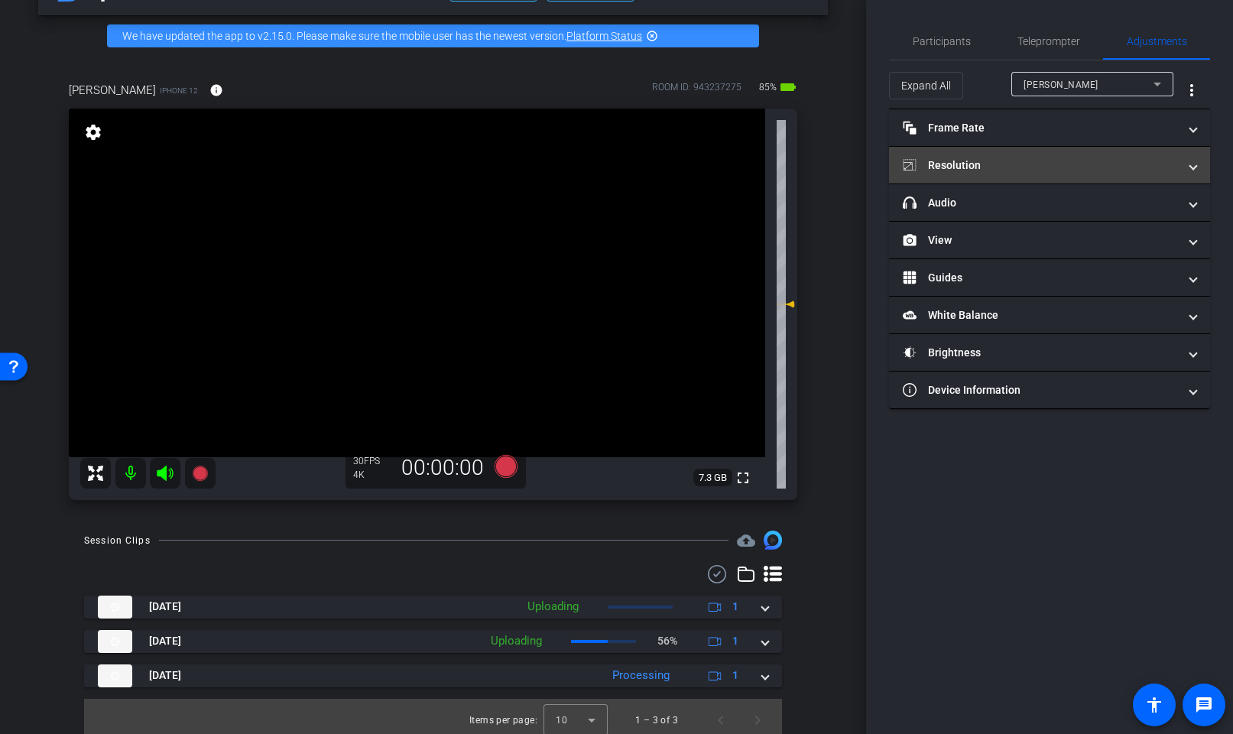
click at [1015, 158] on mat-panel-title "Resolution" at bounding box center [1040, 166] width 275 height 16
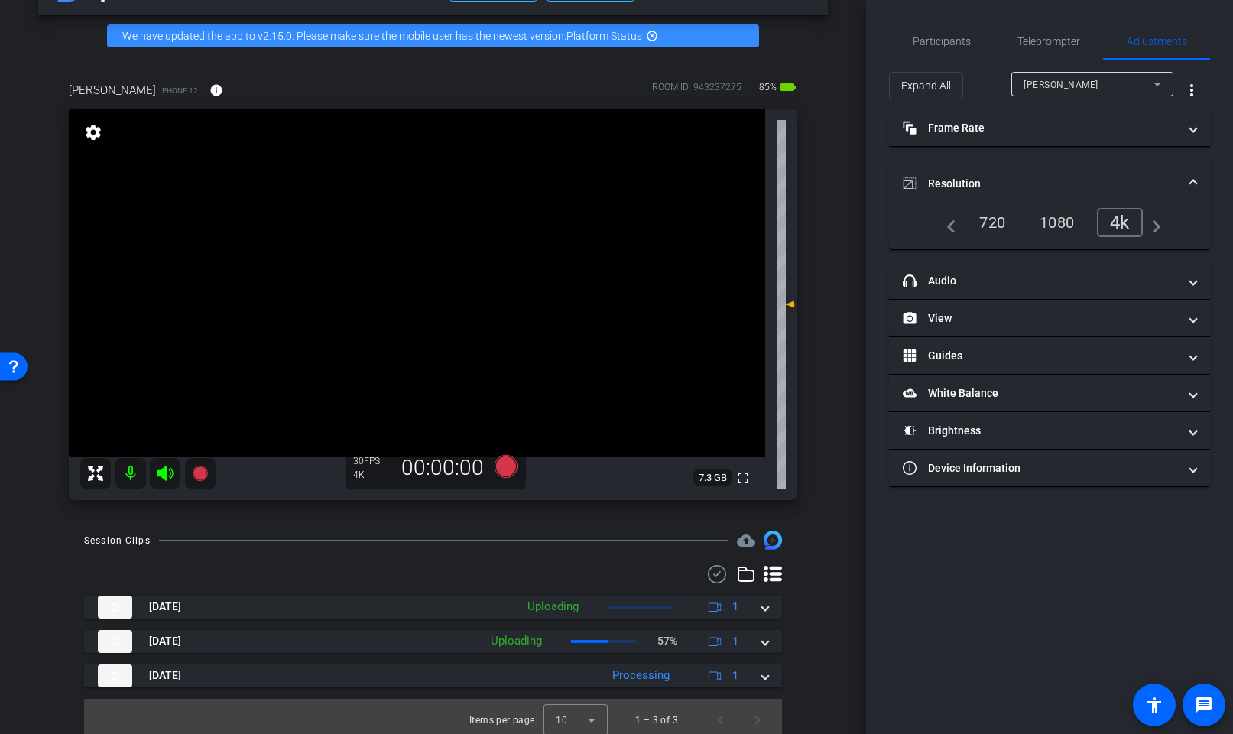
click at [983, 226] on div "720" at bounding box center [992, 223] width 49 height 26
click at [933, 37] on span "Participants" at bounding box center [942, 41] width 58 height 11
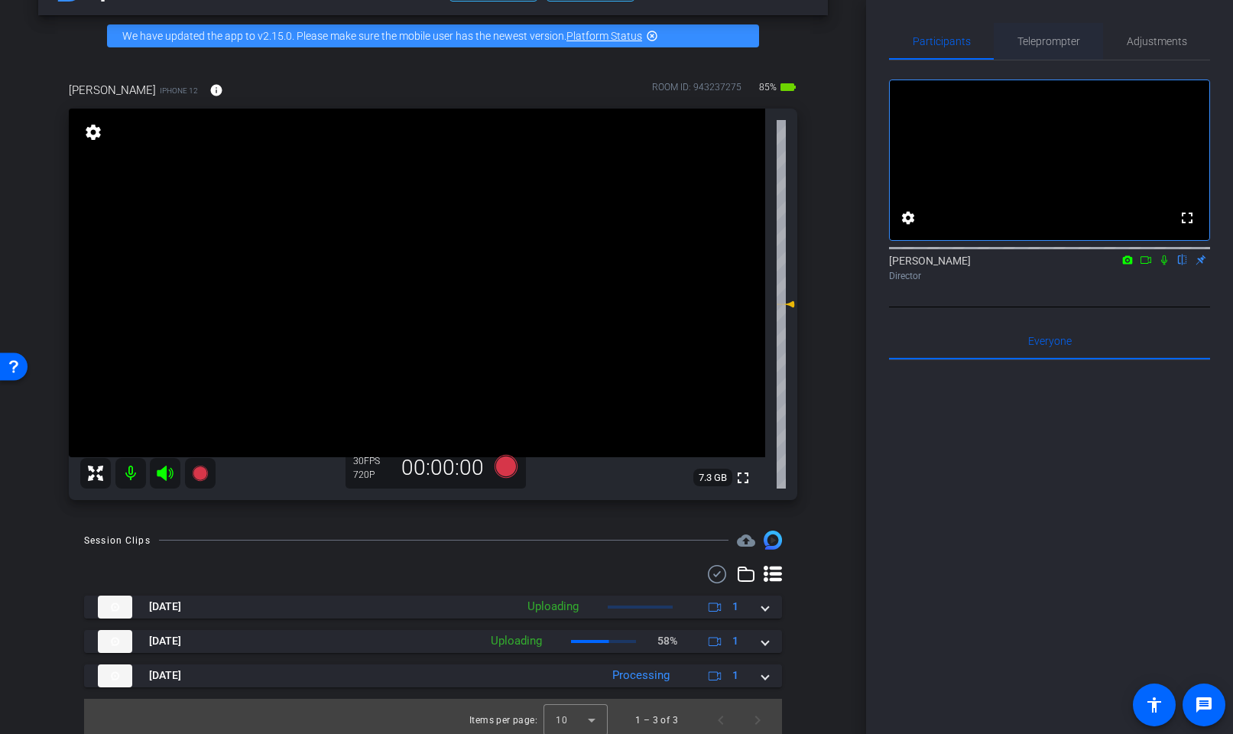
click at [1045, 57] on span "Teleprompter" at bounding box center [1049, 41] width 63 height 37
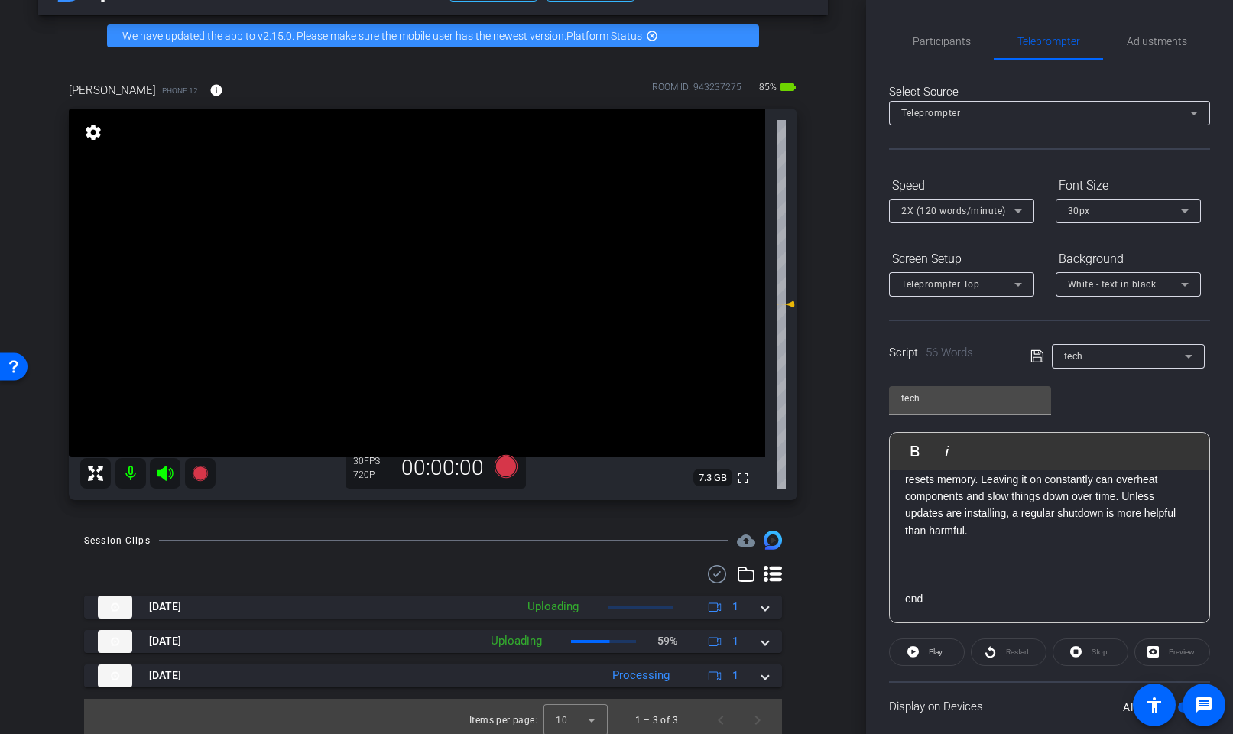
scroll to position [102, 0]
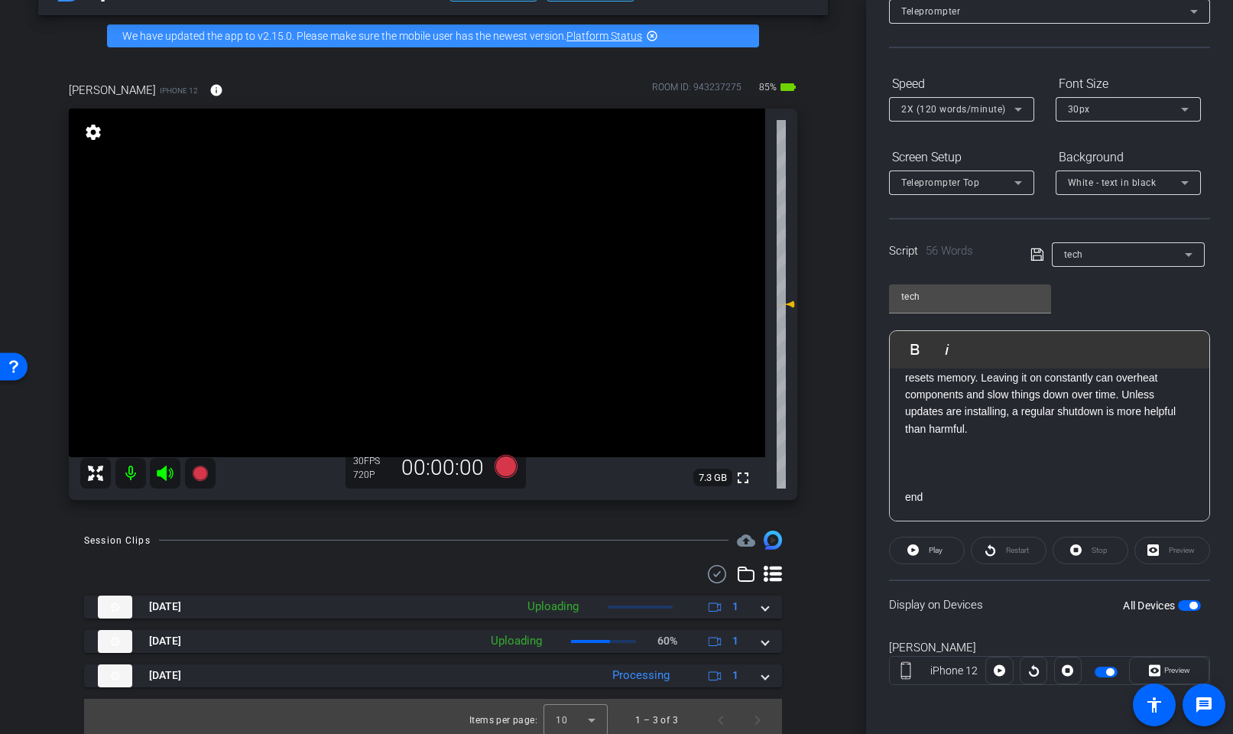
click at [1185, 604] on span "button" at bounding box center [1189, 605] width 23 height 11
click at [210, 87] on mat-icon "info" at bounding box center [217, 90] width 14 height 14
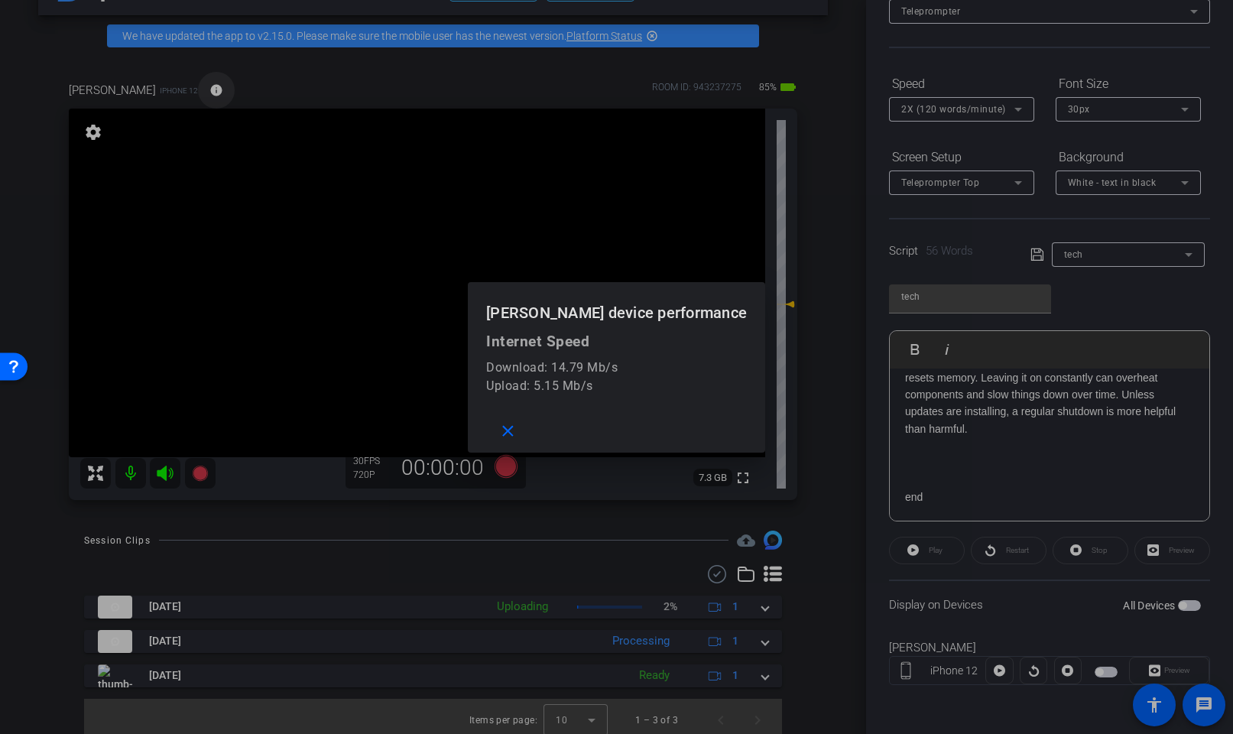
click at [159, 87] on div at bounding box center [616, 367] width 1233 height 734
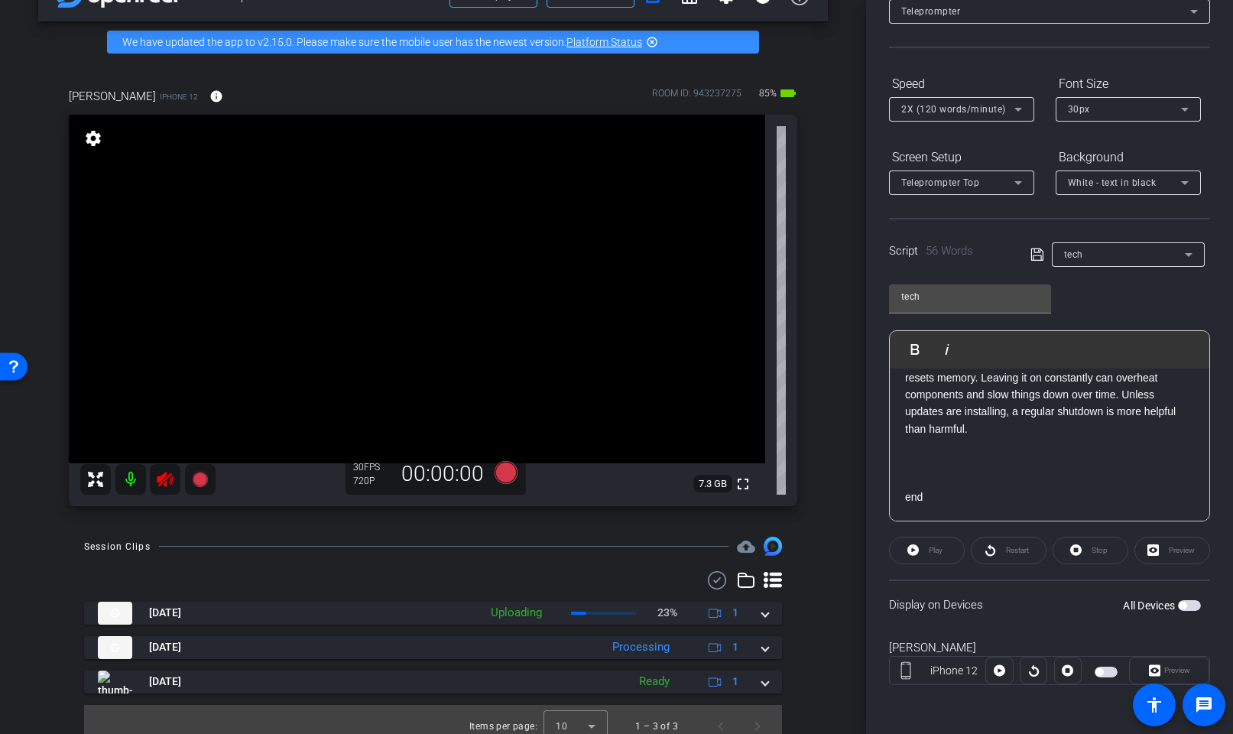
scroll to position [58, 0]
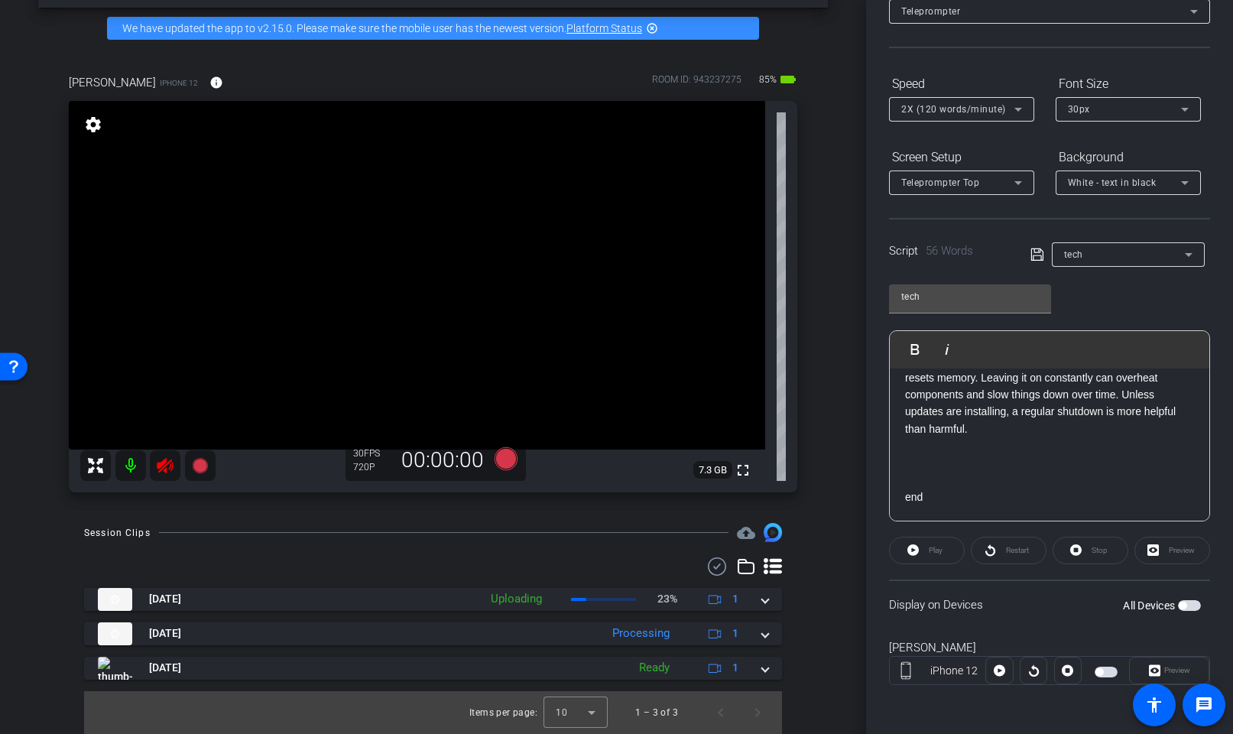
click at [150, 469] on mat-icon at bounding box center [165, 465] width 31 height 31
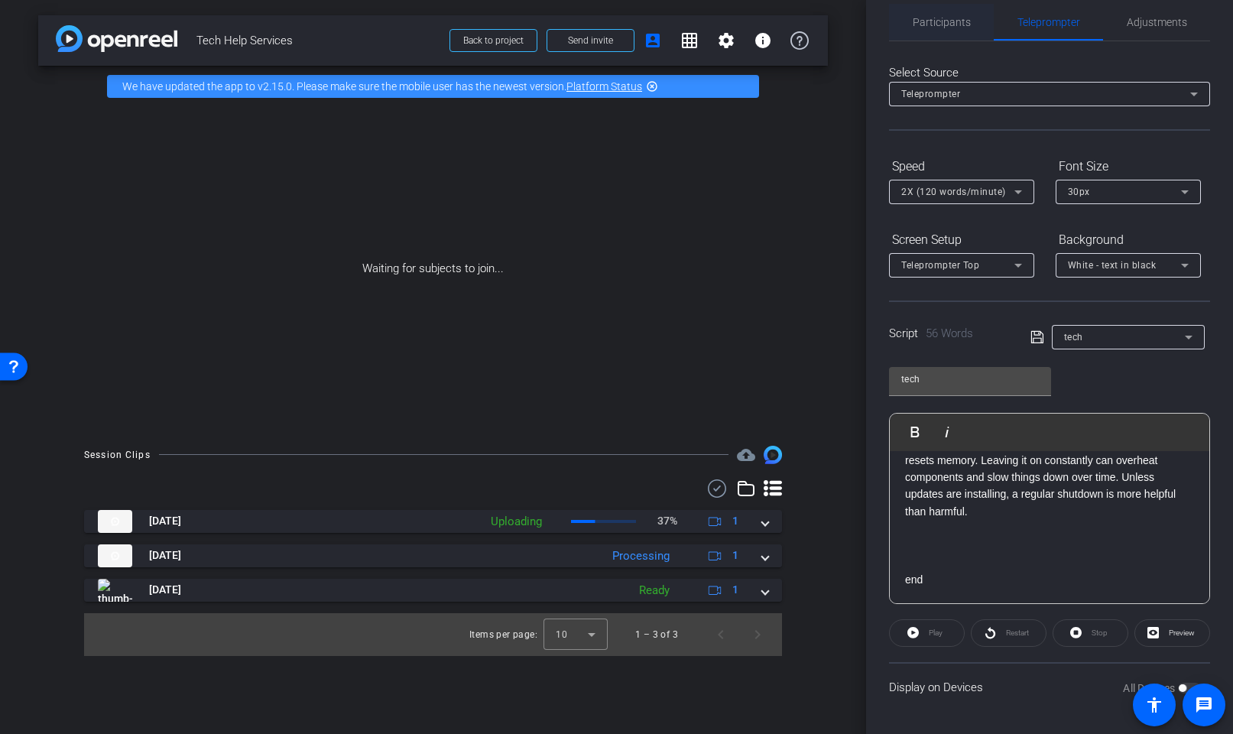
scroll to position [19, 0]
